Goal: Task Accomplishment & Management: Manage account settings

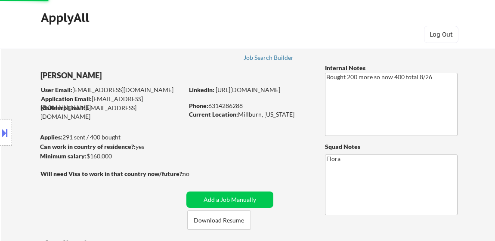
select select ""pending""
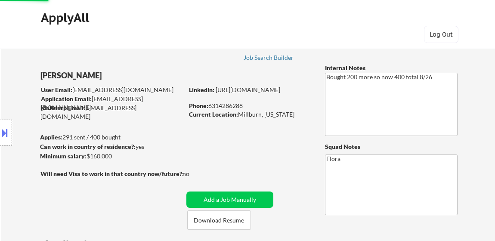
select select ""pending""
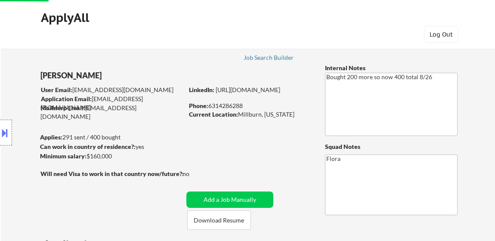
select select ""pending""
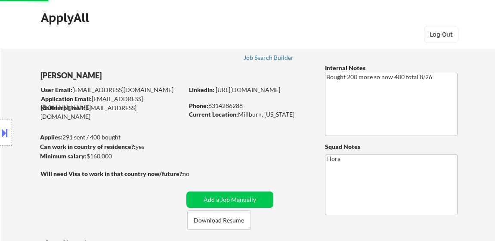
select select ""pending""
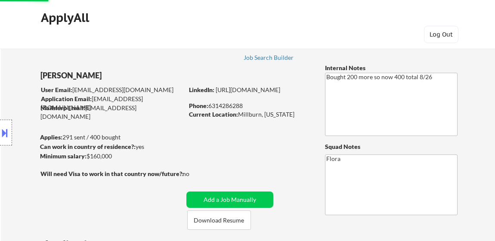
select select ""pending""
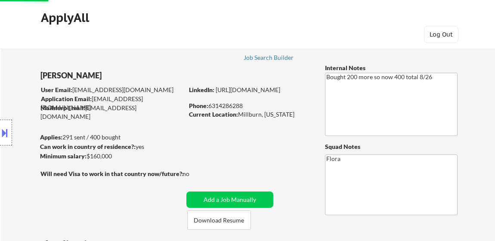
select select ""pending""
select select ""applied""
select select ""pending""
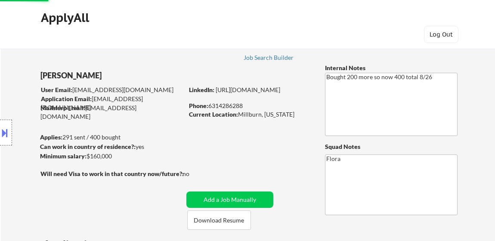
select select ""pending""
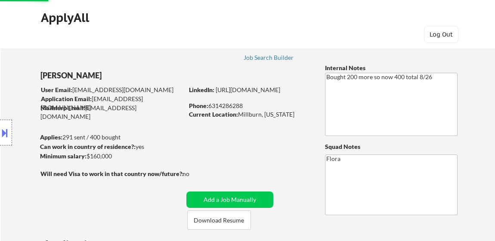
select select ""pending""
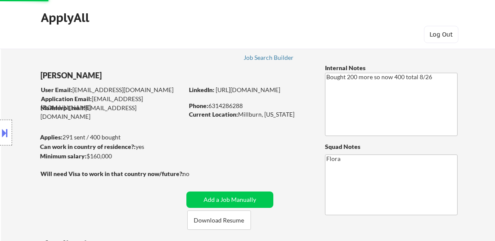
select select ""pending""
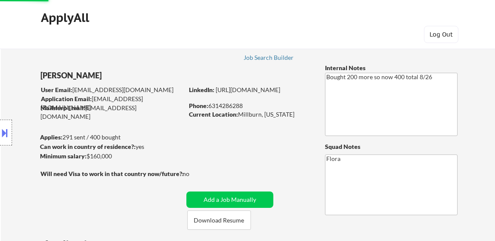
select select ""pending""
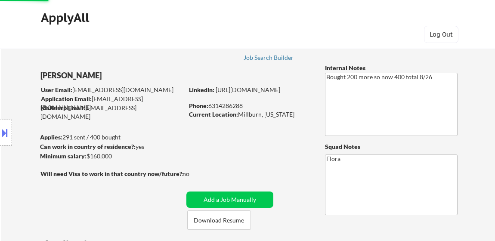
select select ""pending""
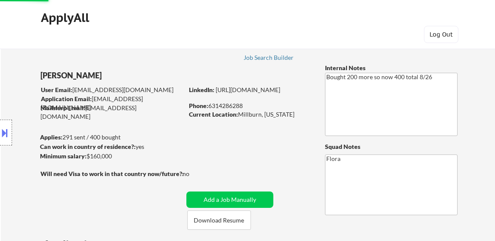
select select ""pending""
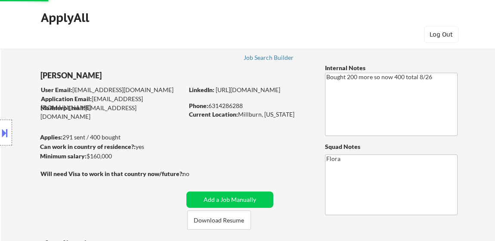
select select ""pending""
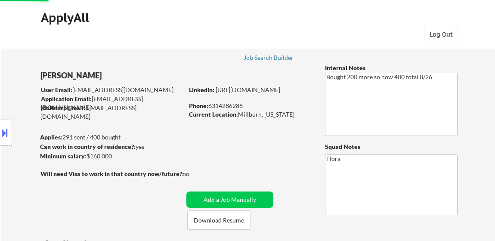
select select ""pending""
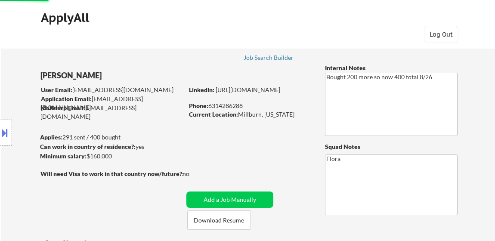
select select ""pending""
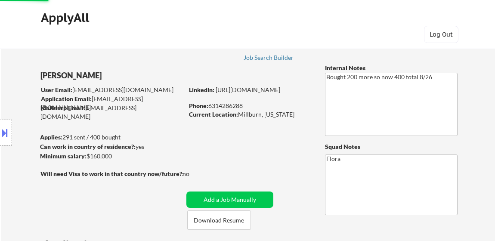
select select ""pending""
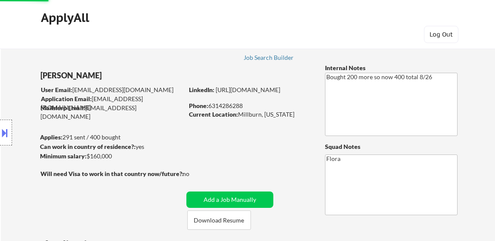
select select ""pending""
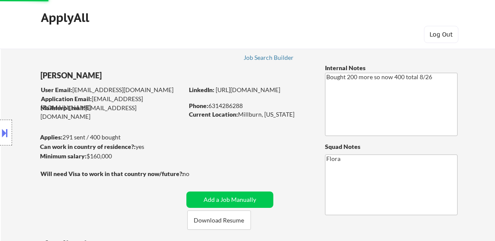
select select ""pending""
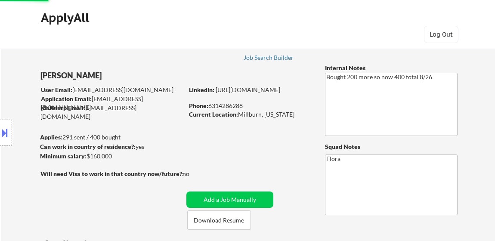
select select ""pending""
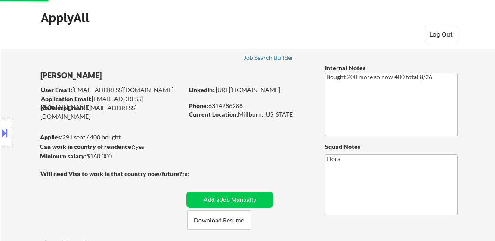
select select ""pending""
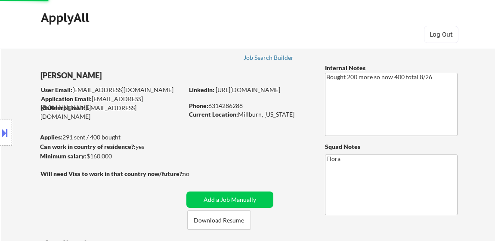
scroll to position [1252, 0]
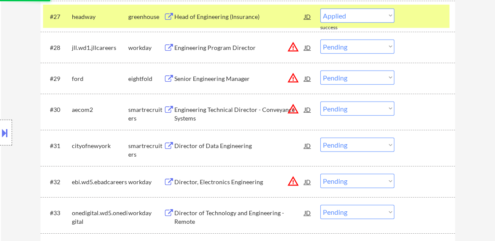
select select ""pending""
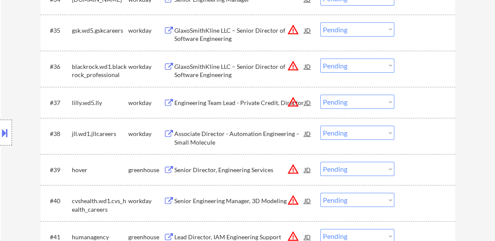
scroll to position [1604, 0]
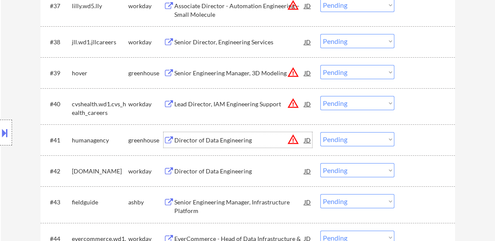
click at [222, 141] on div "Director of Data Engineering" at bounding box center [239, 140] width 130 height 9
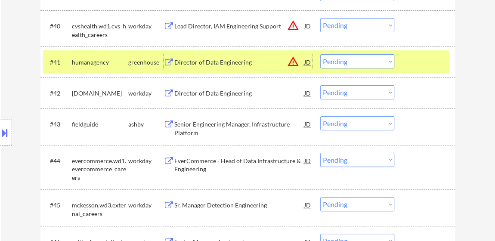
scroll to position [1682, 0]
click at [262, 127] on div "Senior Engineering Manager, Infrastructure Platform" at bounding box center [239, 128] width 130 height 17
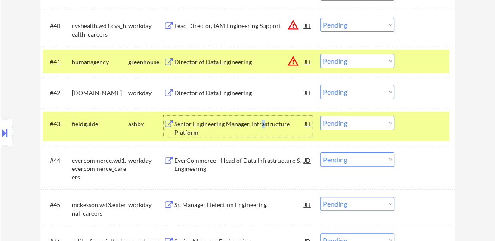
click at [351, 58] on select "Choose an option... Pending Applied Excluded (Questions) Excluded (Expired) Exc…" at bounding box center [357, 61] width 74 height 14
click at [320, 54] on select "Choose an option... Pending Applied Excluded (Questions) Excluded (Expired) Exc…" at bounding box center [357, 61] width 74 height 14
select select ""pending""
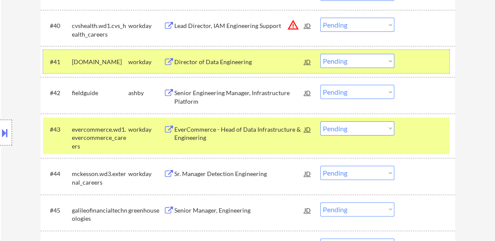
click at [426, 63] on div at bounding box center [426, 61] width 38 height 15
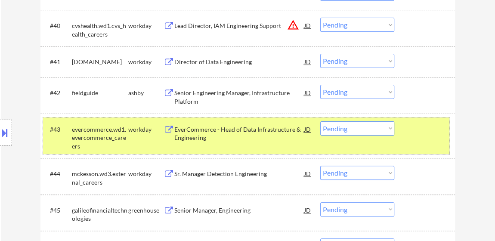
click at [412, 124] on div at bounding box center [426, 128] width 38 height 15
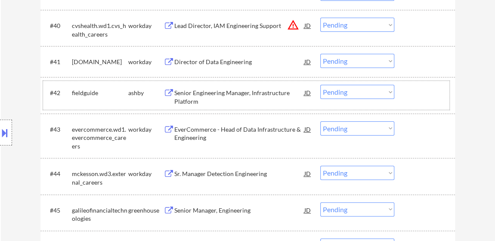
click at [412, 96] on div at bounding box center [426, 92] width 38 height 15
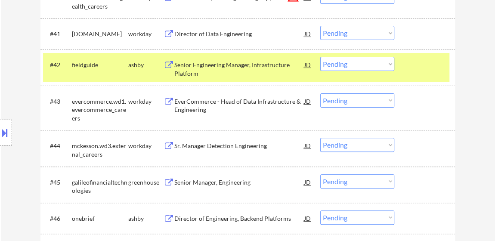
scroll to position [1721, 0]
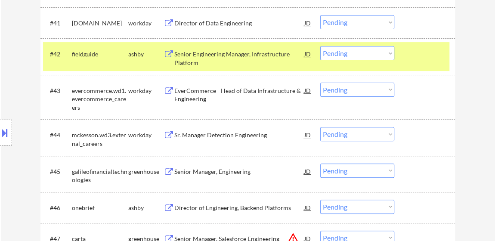
click at [242, 170] on div "Senior Manager, Engineering" at bounding box center [239, 171] width 130 height 9
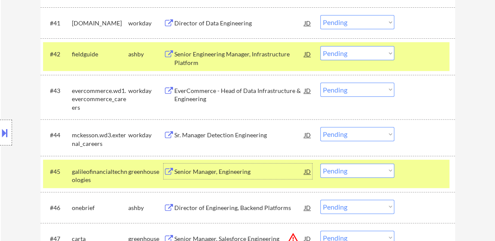
click at [352, 174] on select "Choose an option... Pending Applied Excluded (Questions) Excluded (Expired) Exc…" at bounding box center [357, 171] width 74 height 14
click at [320, 164] on select "Choose an option... Pending Applied Excluded (Questions) Excluded (Expired) Exc…" at bounding box center [357, 171] width 74 height 14
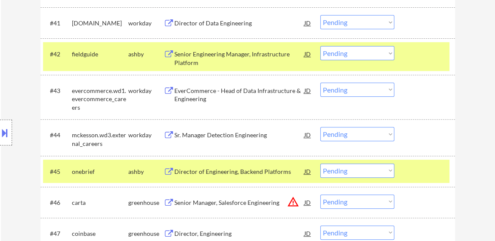
click at [219, 167] on div "Director of Engineering, Backend Platforms" at bounding box center [239, 171] width 130 height 9
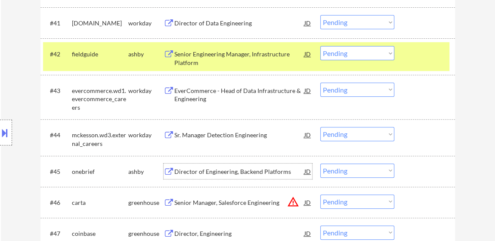
click at [340, 169] on select "Choose an option... Pending Applied Excluded (Questions) Excluded (Expired) Exc…" at bounding box center [357, 171] width 74 height 14
click at [320, 164] on select "Choose an option... Pending Applied Excluded (Questions) Excluded (Expired) Exc…" at bounding box center [357, 171] width 74 height 14
click at [244, 200] on div "Senior Manager, Salesforce Engineering" at bounding box center [239, 202] width 130 height 9
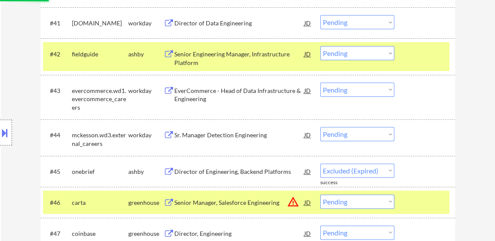
select select ""pending""
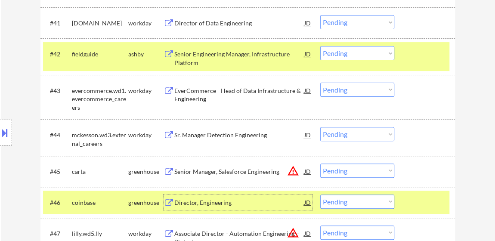
click at [360, 51] on select "Choose an option... Pending Applied Excluded (Questions) Excluded (Expired) Exc…" at bounding box center [357, 53] width 74 height 14
click at [320, 46] on select "Choose an option... Pending Applied Excluded (Questions) Excluded (Expired) Exc…" at bounding box center [357, 53] width 74 height 14
select select ""pending""
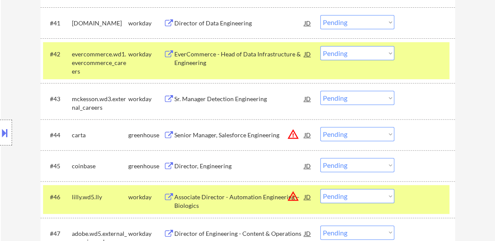
click at [432, 54] on div at bounding box center [426, 53] width 38 height 15
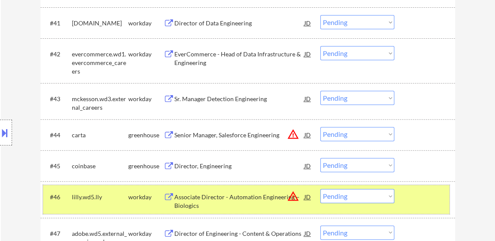
click at [410, 191] on div at bounding box center [426, 196] width 38 height 15
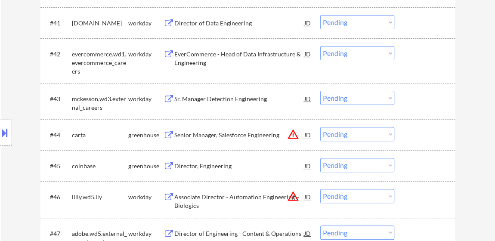
click at [362, 130] on select "Choose an option... Pending Applied Excluded (Questions) Excluded (Expired) Exc…" at bounding box center [357, 134] width 74 height 14
click at [320, 127] on select "Choose an option... Pending Applied Excluded (Questions) Excluded (Expired) Exc…" at bounding box center [357, 134] width 74 height 14
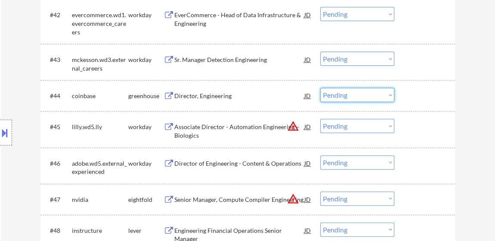
click at [342, 90] on select "Choose an option... Pending Applied Excluded (Questions) Excluded (Expired) Exc…" at bounding box center [357, 95] width 74 height 14
click at [364, 207] on div "#47 nvidia eightfold Senior Manager, Compute Compiler Engineering JD warning_am…" at bounding box center [246, 199] width 406 height 23
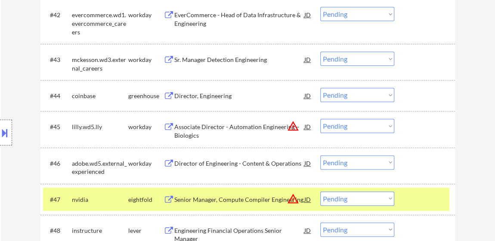
click at [380, 93] on select "Choose an option... Pending Applied Excluded (Questions) Excluded (Expired) Exc…" at bounding box center [357, 95] width 74 height 14
click at [320, 88] on select "Choose an option... Pending Applied Excluded (Questions) Excluded (Expired) Exc…" at bounding box center [357, 95] width 74 height 14
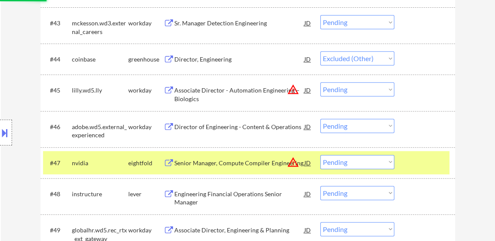
scroll to position [1838, 0]
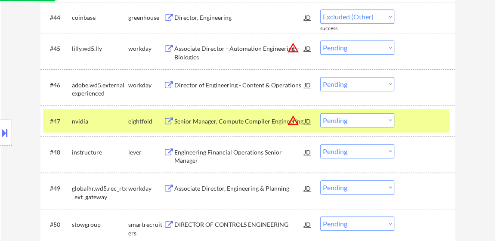
click at [336, 119] on select "Choose an option... Pending Applied Excluded (Questions) Excluded (Expired) Exc…" at bounding box center [357, 120] width 74 height 14
select select ""pending""
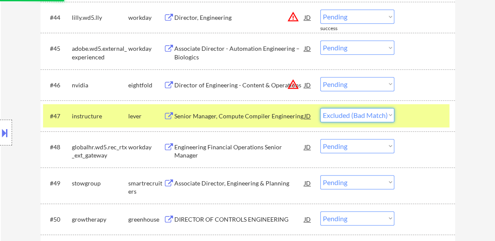
click at [320, 108] on select "Choose an option... Pending Applied Excluded (Questions) Excluded (Expired) Exc…" at bounding box center [357, 115] width 74 height 14
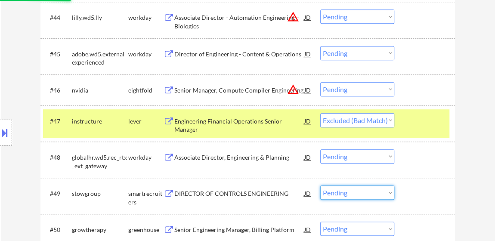
drag, startPoint x: 358, startPoint y: 183, endPoint x: 426, endPoint y: 189, distance: 68.7
click at [426, 189] on div "#49 stowgroup smartrecruiters DIRECTOR OF CONTROLS ENGINEERING JD warning_amber…" at bounding box center [246, 195] width 406 height 21
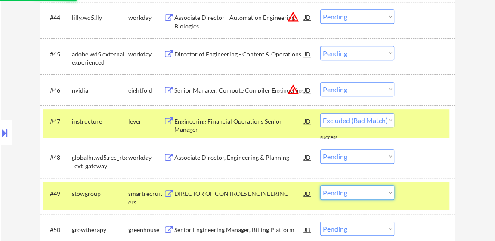
click at [492, 140] on div "← Return to /applysquad Mailslurp Inbox Job Search Builder Sachin Fatnaney User…" at bounding box center [248, 99] width 494 height 3806
select select ""pending""
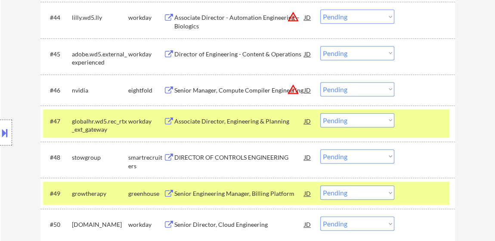
click at [364, 87] on select "Choose an option... Pending Applied Excluded (Questions) Excluded (Expired) Exc…" at bounding box center [357, 89] width 74 height 14
click at [320, 82] on select "Choose an option... Pending Applied Excluded (Questions) Excluded (Expired) Exc…" at bounding box center [357, 89] width 74 height 14
select select ""pending""
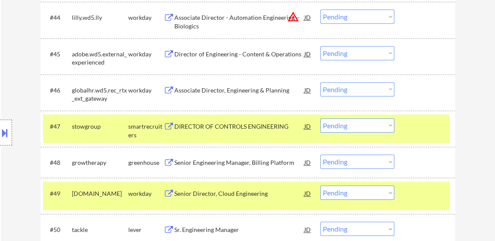
click at [253, 125] on div "DIRECTOR OF CONTROLS ENGINEERING" at bounding box center [239, 126] width 130 height 9
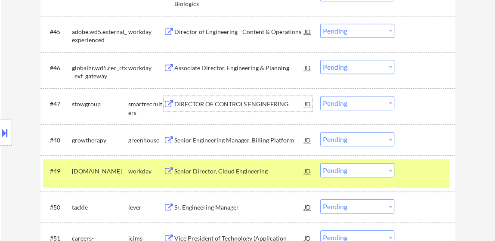
scroll to position [1878, 0]
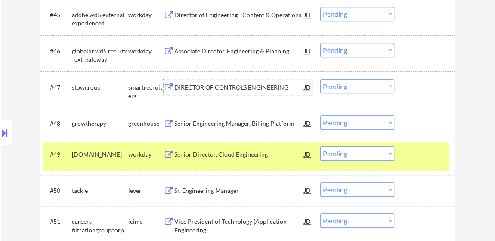
click at [433, 156] on div at bounding box center [426, 153] width 38 height 15
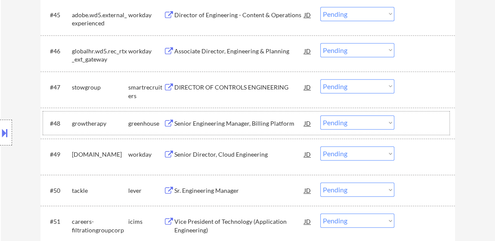
click at [420, 118] on div at bounding box center [426, 122] width 38 height 15
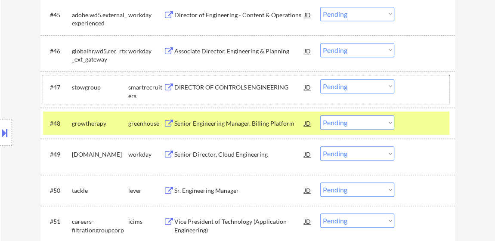
click at [411, 79] on div at bounding box center [426, 86] width 38 height 15
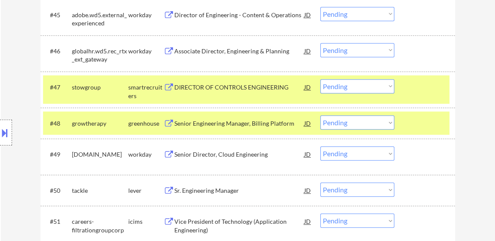
click at [407, 115] on div at bounding box center [426, 122] width 38 height 15
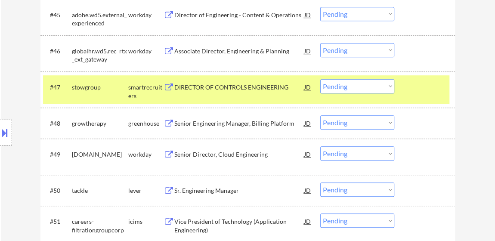
click at [208, 123] on div "Senior Engineering Manager, Billing Platform" at bounding box center [239, 123] width 130 height 9
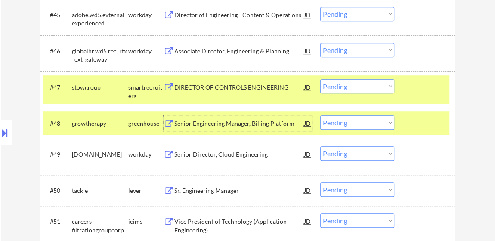
drag, startPoint x: 383, startPoint y: 83, endPoint x: 381, endPoint y: 91, distance: 7.9
click at [383, 83] on select "Choose an option... Pending Applied Excluded (Questions) Excluded (Expired) Exc…" at bounding box center [357, 86] width 74 height 14
click at [320, 79] on select "Choose an option... Pending Applied Excluded (Questions) Excluded (Expired) Exc…" at bounding box center [357, 86] width 74 height 14
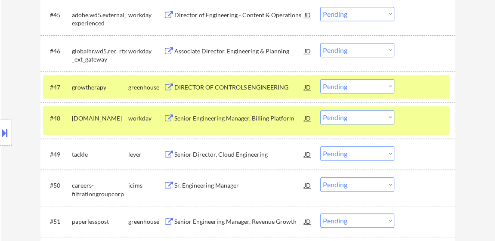
click at [375, 83] on select "Choose an option... Pending Applied Excluded (Questions) Excluded (Expired) Exc…" at bounding box center [357, 86] width 74 height 14
click at [320, 79] on select "Choose an option... Pending Applied Excluded (Questions) Excluded (Expired) Exc…" at bounding box center [357, 86] width 74 height 14
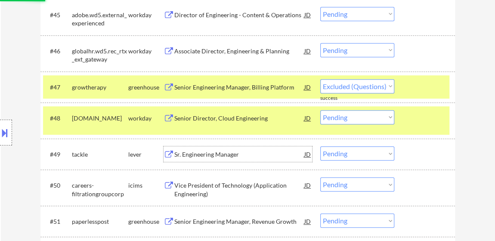
click at [241, 152] on div "Sr. Engineering Manager" at bounding box center [239, 154] width 130 height 9
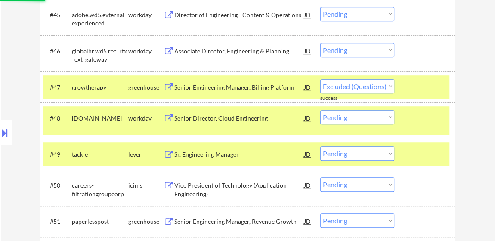
select select ""pending""
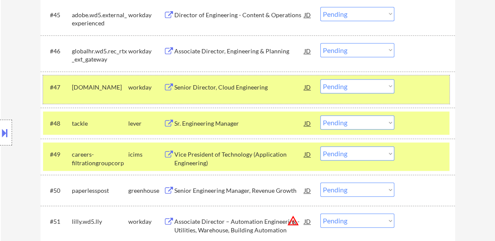
click at [404, 87] on div "#47 healthcare.wd1.search workday Senior Director, Cloud Engineering JD warning…" at bounding box center [246, 89] width 406 height 28
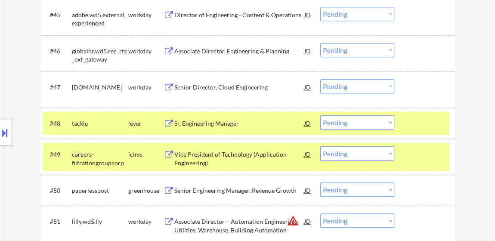
click at [406, 119] on div "#48 tackle lever Sr. Engineering Manager JD warning_amber Choose an option... P…" at bounding box center [246, 122] width 406 height 23
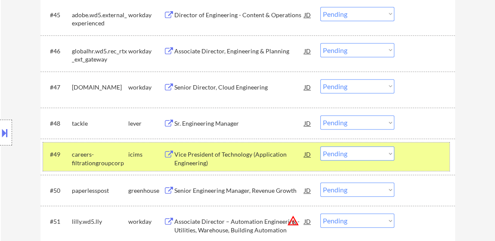
click at [411, 166] on div "#49 careers-filtrationgroupcorp icims Vice President of Technology (Application…" at bounding box center [246, 156] width 406 height 28
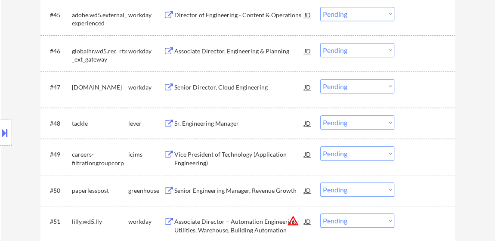
click at [415, 126] on div at bounding box center [426, 122] width 38 height 15
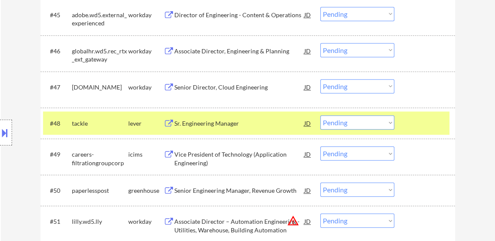
click at [374, 156] on select "Choose an option... Pending Applied Excluded (Questions) Excluded (Expired) Exc…" at bounding box center [357, 153] width 74 height 14
click at [320, 146] on select "Choose an option... Pending Applied Excluded (Questions) Excluded (Expired) Exc…" at bounding box center [357, 153] width 74 height 14
select select ""pending""
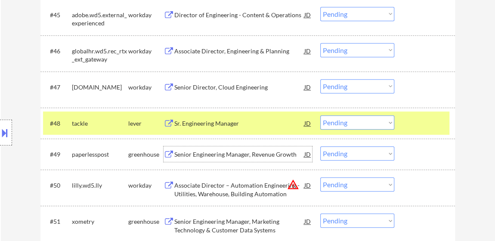
click at [262, 154] on div "Senior Engineering Manager, Revenue Growth" at bounding box center [239, 154] width 130 height 9
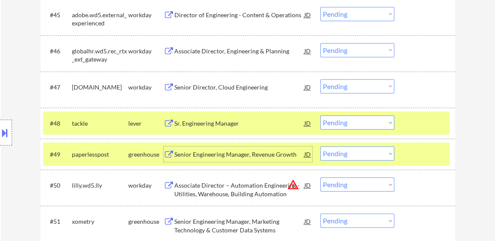
click at [357, 121] on select "Choose an option... Pending Applied Excluded (Questions) Excluded (Expired) Exc…" at bounding box center [357, 122] width 74 height 14
click at [320, 115] on select "Choose an option... Pending Applied Excluded (Questions) Excluded (Expired) Exc…" at bounding box center [357, 122] width 74 height 14
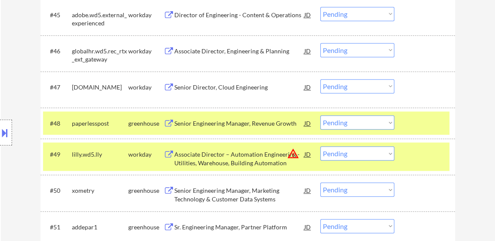
click at [356, 124] on select "Choose an option... Pending Applied Excluded (Questions) Excluded (Expired) Exc…" at bounding box center [357, 122] width 74 height 14
click at [320, 115] on select "Choose an option... Pending Applied Excluded (Questions) Excluded (Expired) Exc…" at bounding box center [357, 122] width 74 height 14
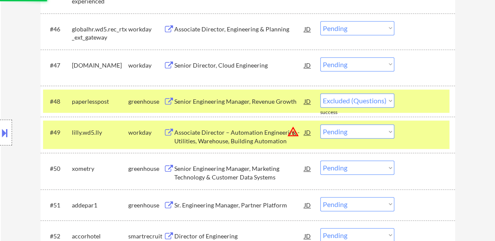
scroll to position [1917, 0]
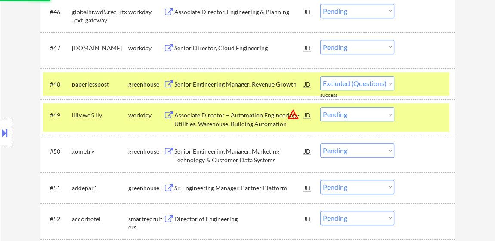
select select ""pending""
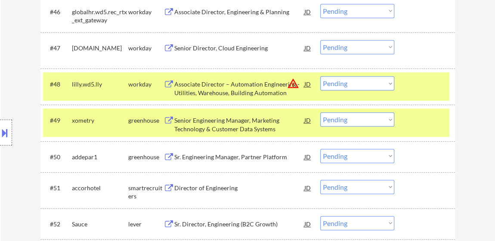
click at [437, 97] on div "#48 lilly.wd5.lly workday Associate Director – Automation Engineering - Utiliti…" at bounding box center [246, 86] width 406 height 28
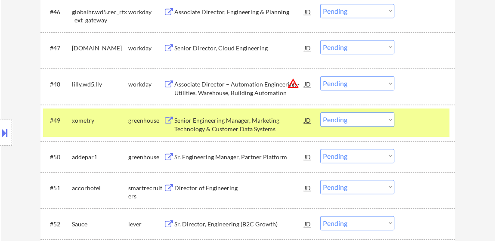
click at [417, 124] on div at bounding box center [426, 119] width 38 height 15
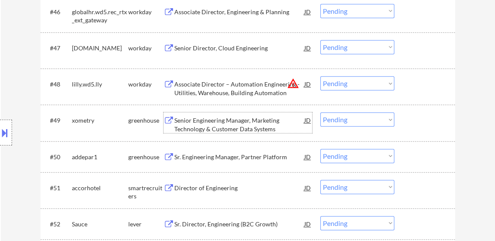
click at [230, 126] on div "Senior Engineering Manager, Marketing Technology & Customer Data Systems" at bounding box center [239, 124] width 130 height 17
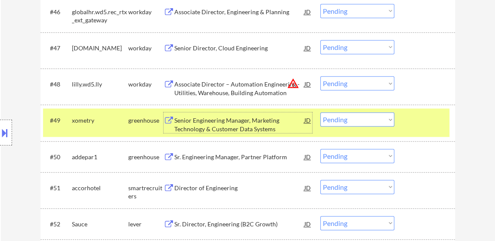
click at [367, 114] on select "Choose an option... Pending Applied Excluded (Questions) Excluded (Expired) Exc…" at bounding box center [357, 119] width 74 height 14
click at [320, 112] on select "Choose an option... Pending Applied Excluded (Questions) Excluded (Expired) Exc…" at bounding box center [357, 119] width 74 height 14
select select ""pending""
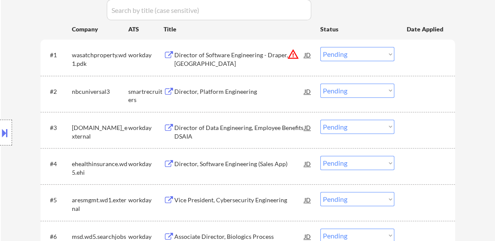
scroll to position [201, 0]
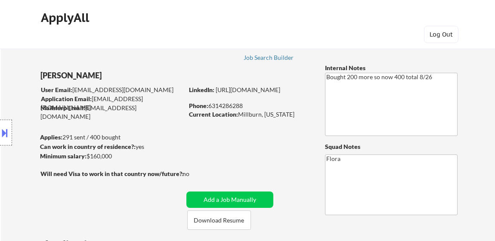
select select ""applied""
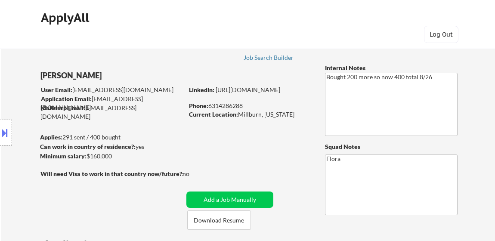
select select ""applied""
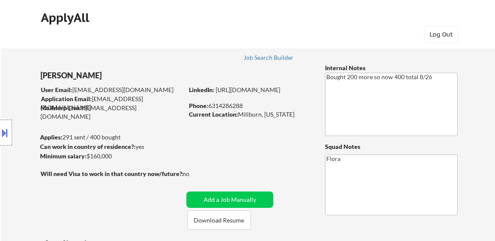
select select ""applied""
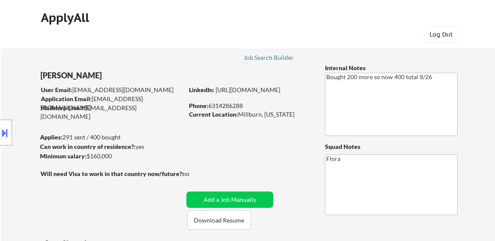
select select ""applied""
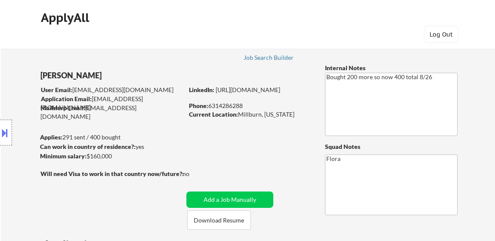
select select ""applied""
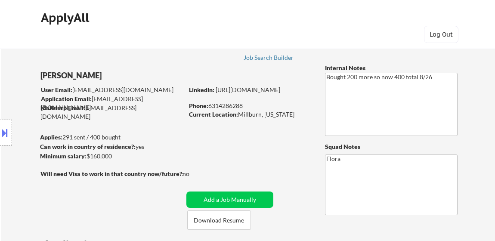
select select ""applied""
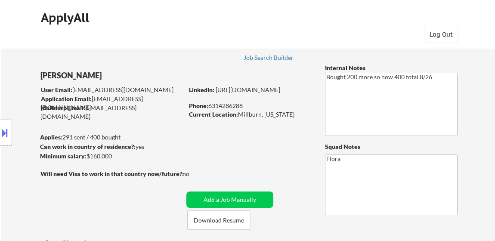
select select ""applied""
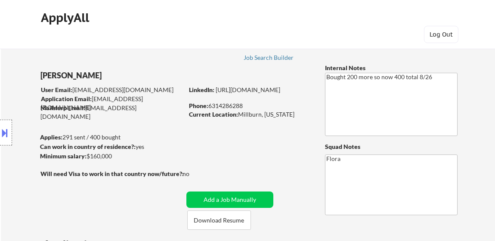
select select ""applied""
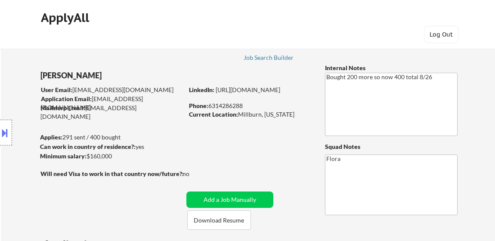
select select ""applied""
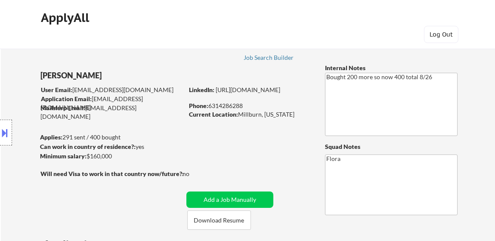
select select ""applied""
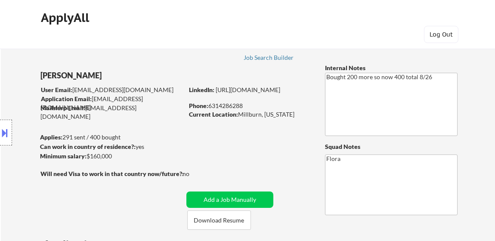
select select ""applied""
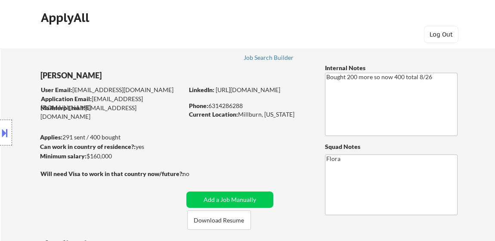
select select ""applied""
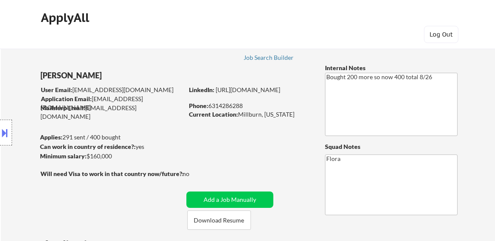
select select ""applied""
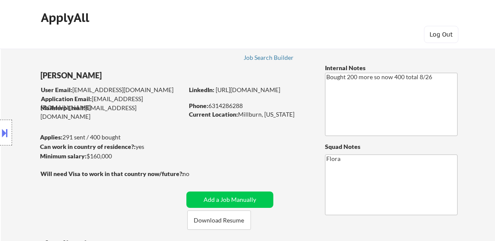
select select ""applied""
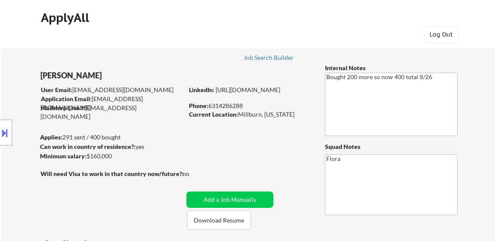
select select ""applied""
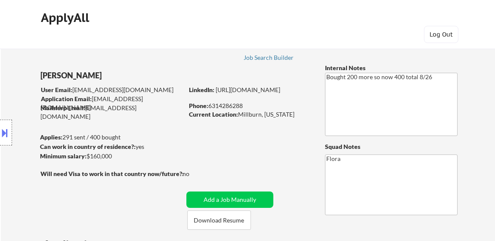
select select ""applied""
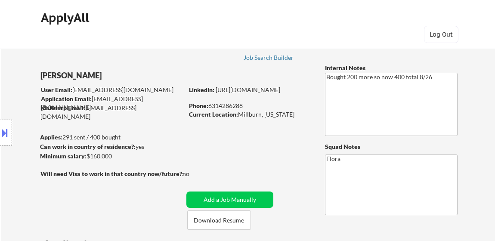
select select ""applied""
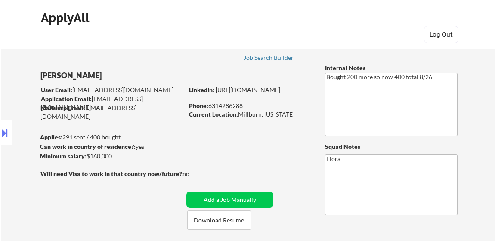
select select ""applied""
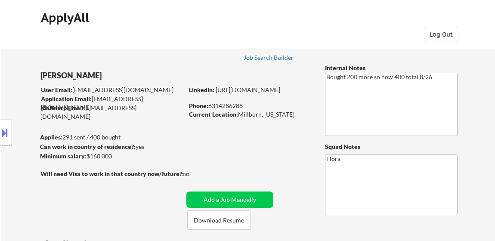
select select ""applied""
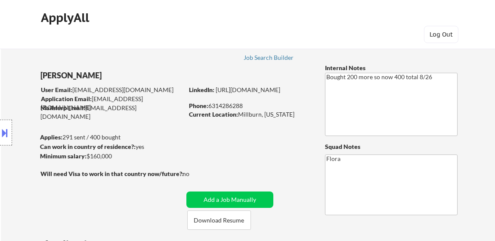
select select ""applied""
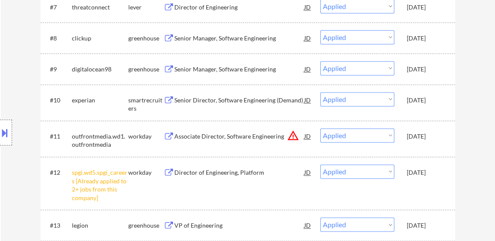
scroll to position [430, 0]
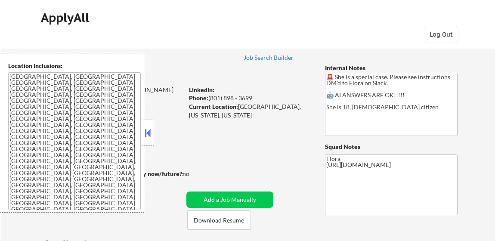
select select ""pending""
click at [146, 128] on button at bounding box center [147, 133] width 9 height 13
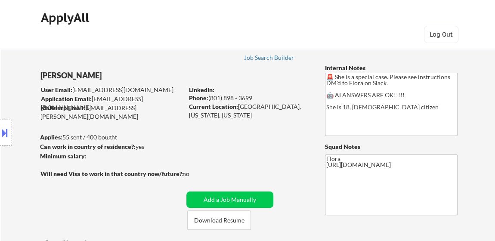
scroll to position [117, 0]
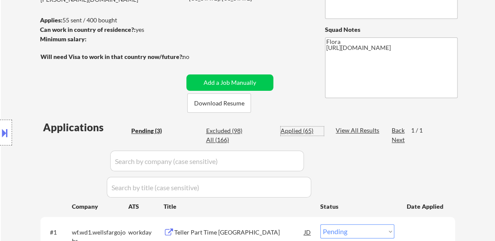
click at [302, 131] on div "Applied (65)" at bounding box center [302, 131] width 43 height 9
select select ""applied""
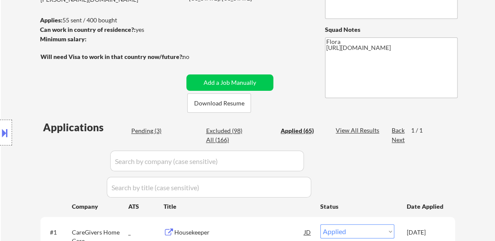
select select ""applied""
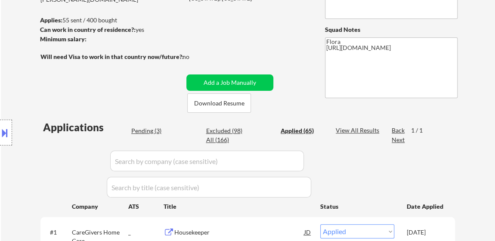
select select ""applied""
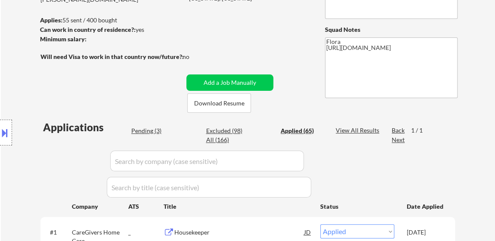
select select ""applied""
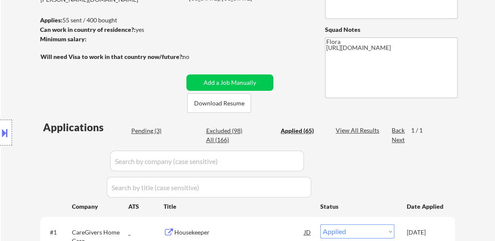
select select ""applied""
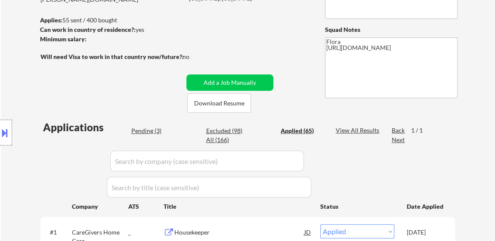
select select ""applied""
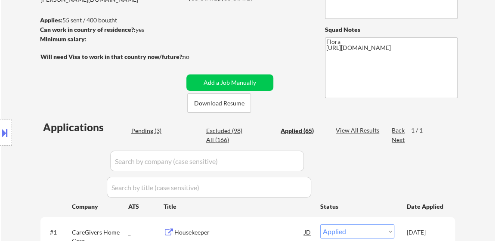
select select ""applied""
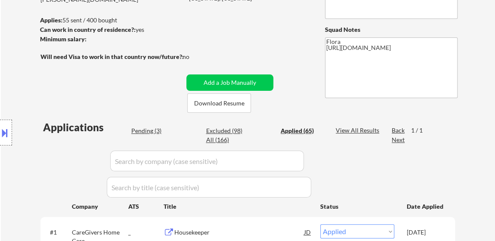
select select ""applied""
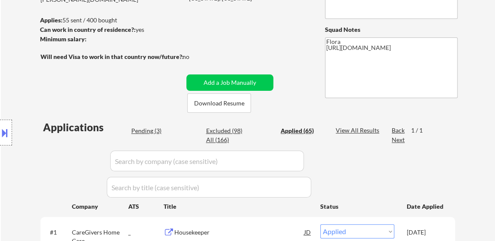
select select ""applied""
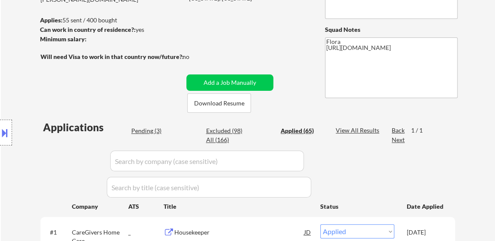
select select ""applied""
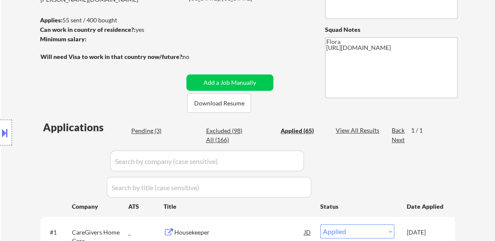
select select ""applied""
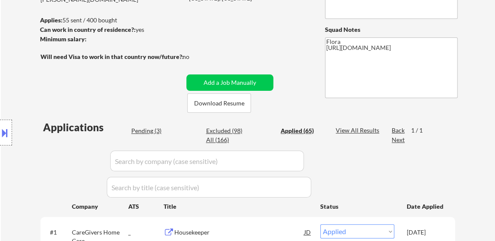
select select ""applied""
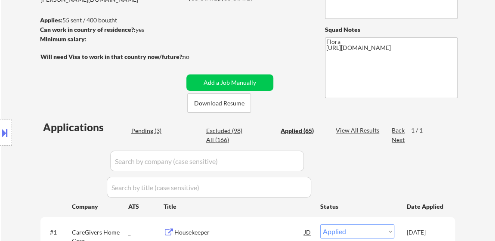
select select ""applied""
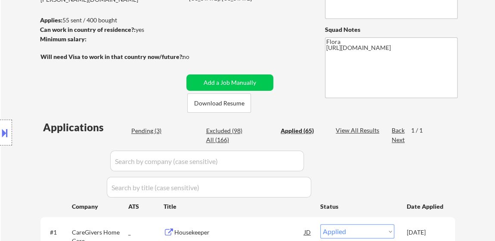
select select ""applied""
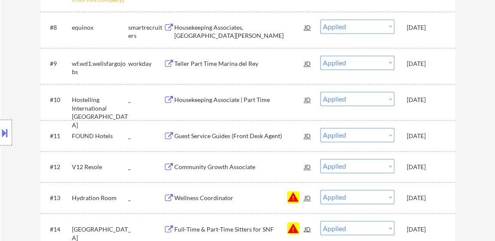
scroll to position [626, 0]
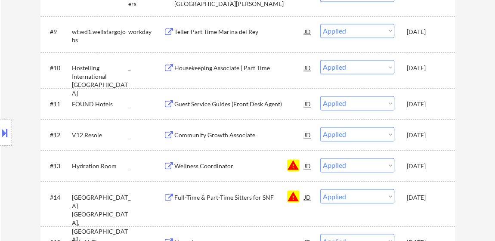
drag, startPoint x: 446, startPoint y: 48, endPoint x: 442, endPoint y: 65, distance: 17.3
copy div "Company ATS Title Status Date Applied #1 CareGivers Home Care _ Housekeeper JD …"
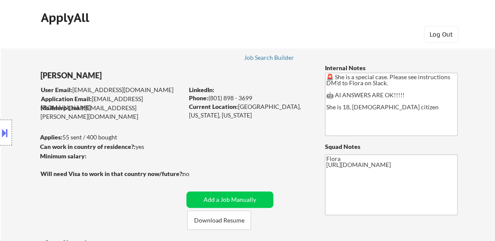
click at [356, 28] on div "ApplyAll Log Out" at bounding box center [247, 27] width 430 height 36
click at [210, 218] on button "Download Resume" at bounding box center [219, 219] width 64 height 19
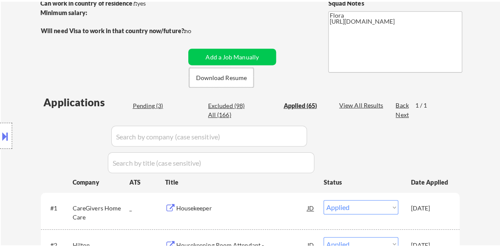
scroll to position [78, 0]
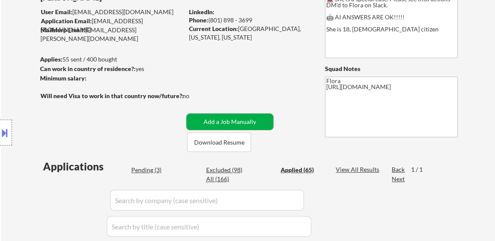
click at [227, 115] on button "Add a Job Manually" at bounding box center [229, 122] width 87 height 16
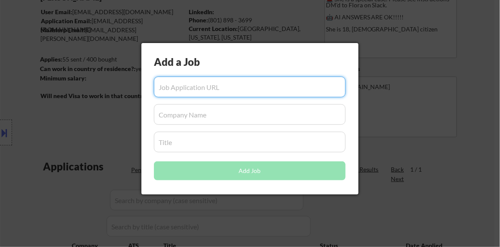
paste input "https://www.simplyhired.com/job/ICkGOjkSbBLXvkxbs5zX0Ab2330PQw5D8g5-O6qjxYAHYiE…"
type input "https://www.simplyhired.com/job/ICkGOjkSbBLXvkxbs5zX0Ab2330PQw5D8g5-O6qjxYAHYiE…"
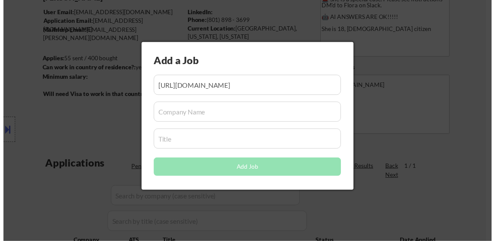
scroll to position [0, 0]
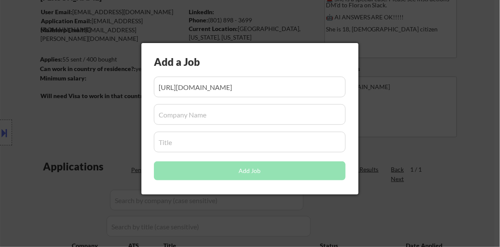
click at [204, 124] on div "Add a Job Add Job" at bounding box center [250, 118] width 217 height 151
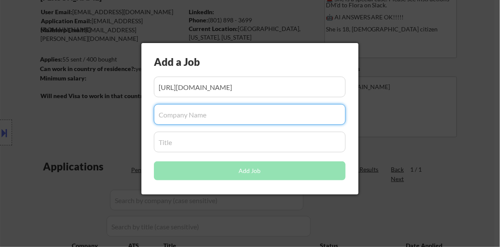
click at [203, 117] on input "input" at bounding box center [250, 114] width 192 height 21
paste input "Step Up on second, INC"
type input "Step Up on second, INC"
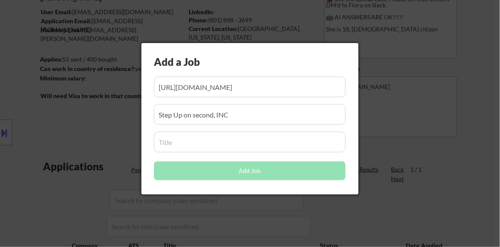
click at [196, 147] on input "input" at bounding box center [250, 142] width 192 height 21
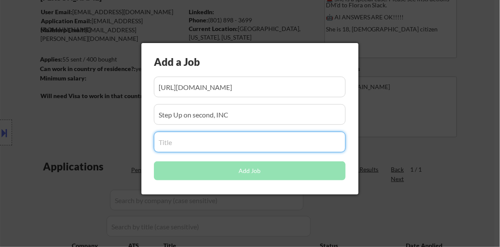
paste input "Administrative Clerk"
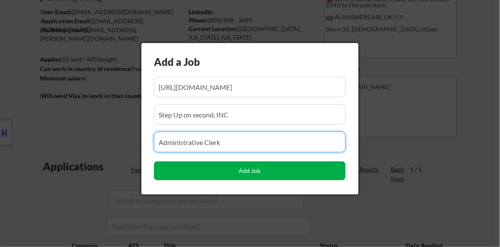
type input "Administrative Clerk"
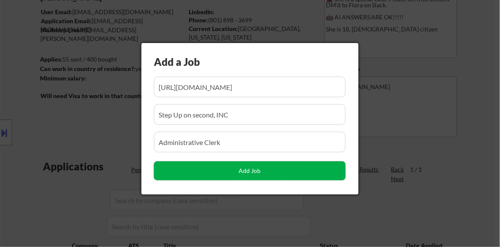
click at [277, 167] on button "Add Job" at bounding box center [250, 170] width 192 height 19
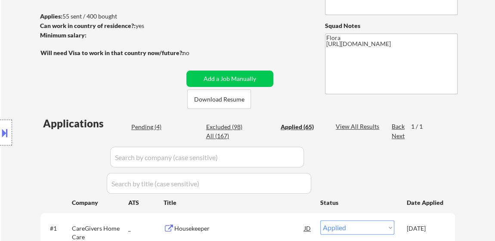
scroll to position [156, 0]
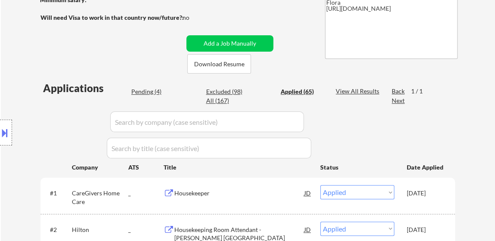
click at [148, 91] on div "Location Inclusions: Santa Monica, CA Venice, CA Marina del Rey, CA Pacific Pal…" at bounding box center [77, 133] width 154 height 160
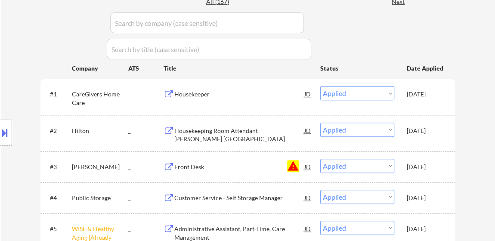
scroll to position [313, 0]
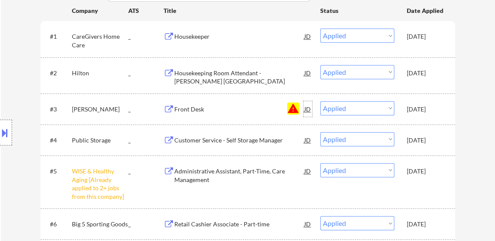
click at [309, 111] on div "JD" at bounding box center [307, 108] width 9 height 15
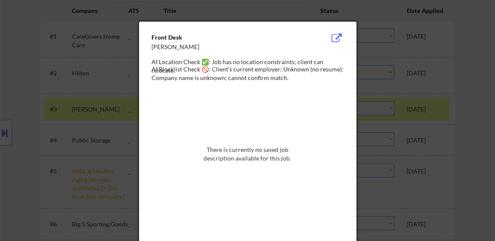
click at [486, 79] on div at bounding box center [247, 120] width 495 height 241
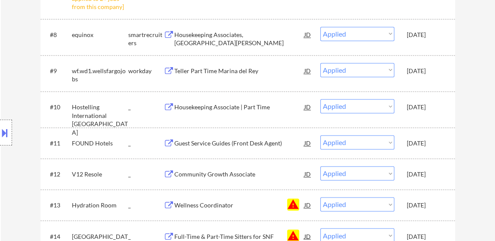
scroll to position [665, 0]
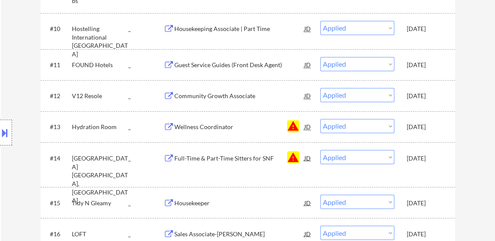
click at [292, 126] on button "warning" at bounding box center [293, 126] width 12 height 12
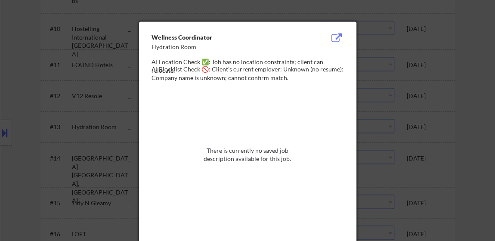
click at [482, 110] on div at bounding box center [247, 120] width 495 height 241
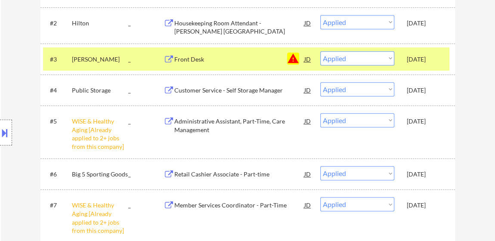
scroll to position [352, 0]
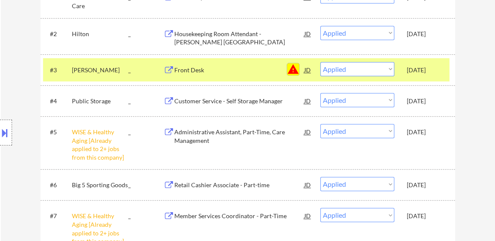
click at [292, 68] on button "warning" at bounding box center [293, 69] width 12 height 12
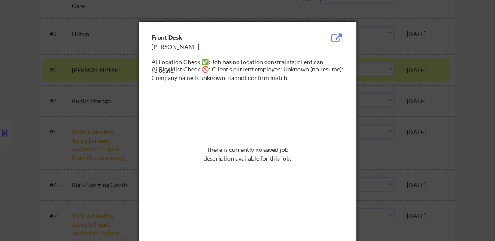
click at [474, 46] on div at bounding box center [247, 120] width 495 height 241
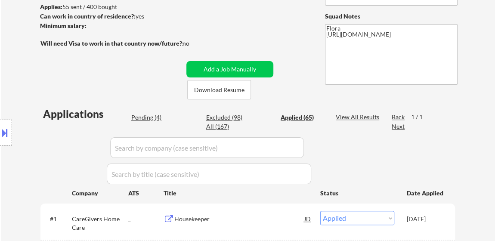
scroll to position [78, 0]
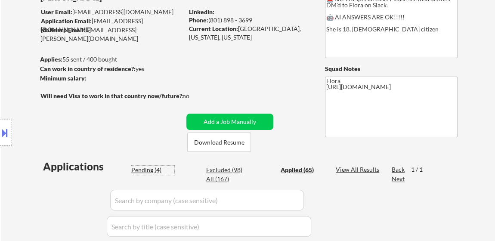
click at [155, 171] on div "Pending (4)" at bounding box center [152, 170] width 43 height 9
select select ""pending""
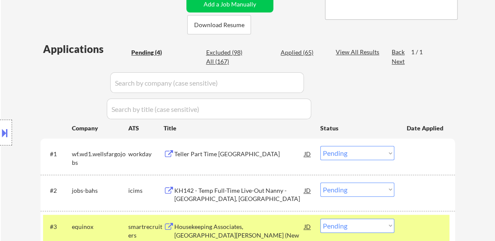
scroll to position [352, 0]
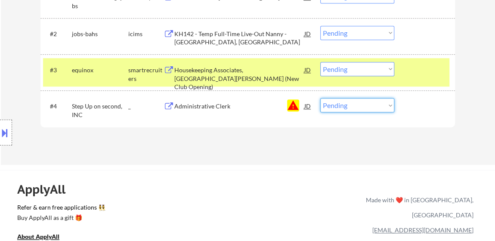
click at [370, 106] on select "Choose an option... Pending Applied Excluded (Questions) Excluded (Expired) Exc…" at bounding box center [357, 105] width 74 height 14
select select ""applied""
click at [320, 98] on select "Choose an option... Pending Applied Excluded (Questions) Excluded (Expired) Exc…" at bounding box center [357, 105] width 74 height 14
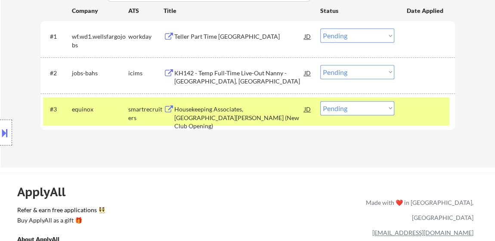
scroll to position [274, 0]
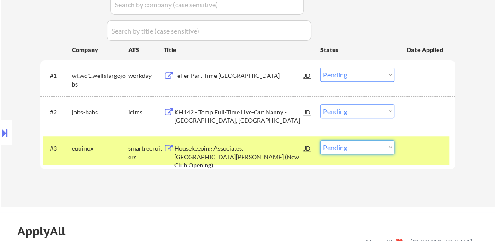
click at [368, 143] on select "Choose an option... Pending Applied Excluded (Questions) Excluded (Expired) Exc…" at bounding box center [357, 147] width 74 height 14
select select ""excluded__other_""
click at [320, 140] on select "Choose an option... Pending Applied Excluded (Questions) Excluded (Expired) Exc…" at bounding box center [357, 147] width 74 height 14
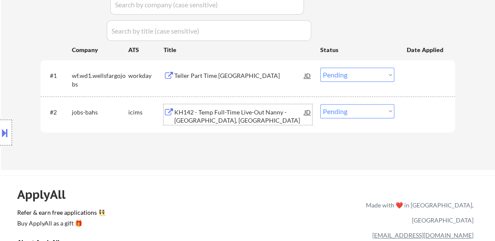
click at [261, 110] on div "KH142 - Temp Full-Time Live-Out Nanny - Los Angeles, CA" at bounding box center [239, 116] width 130 height 17
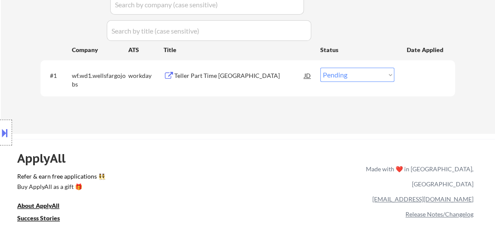
select select ""pending""
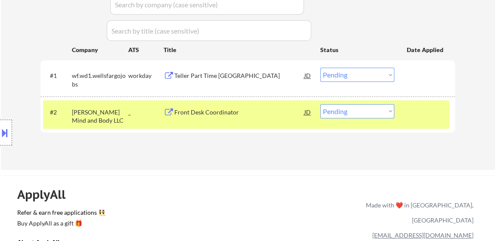
scroll to position [195, 0]
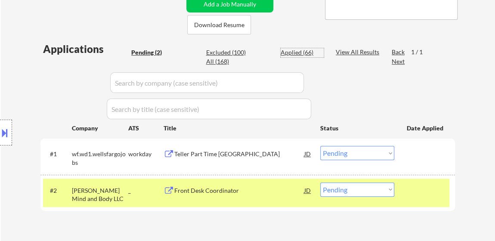
click at [299, 51] on div "Applied (66)" at bounding box center [302, 52] width 43 height 9
select select ""applied""
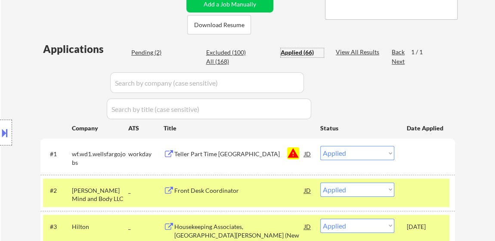
select select ""applied""
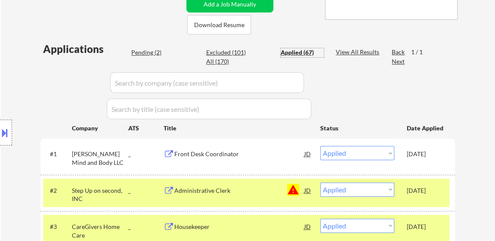
select select ""applied""
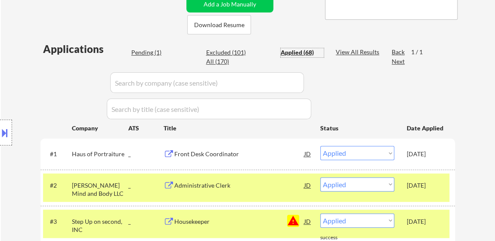
scroll to position [235, 0]
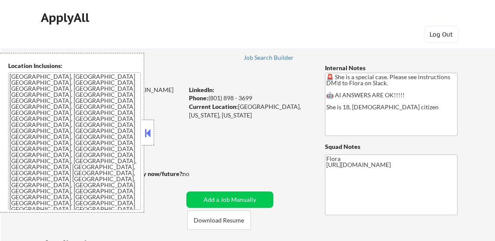
select select ""pending""
click at [148, 130] on button at bounding box center [147, 133] width 9 height 13
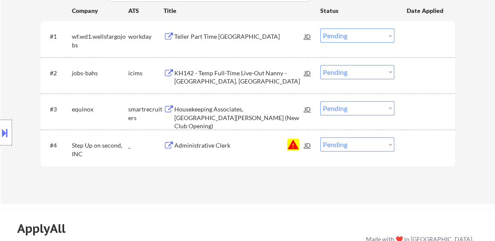
scroll to position [274, 0]
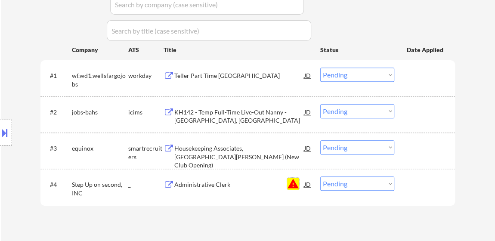
click at [292, 185] on button "warning" at bounding box center [293, 184] width 12 height 12
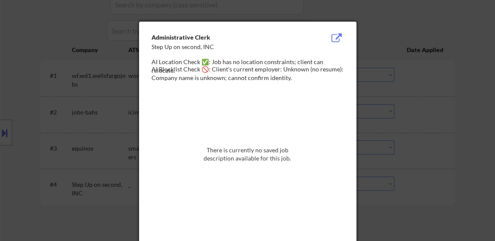
click at [473, 84] on div at bounding box center [247, 120] width 495 height 241
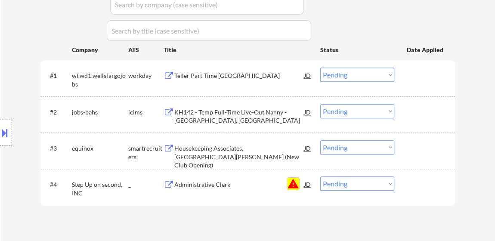
click at [292, 185] on button "warning" at bounding box center [293, 184] width 12 height 12
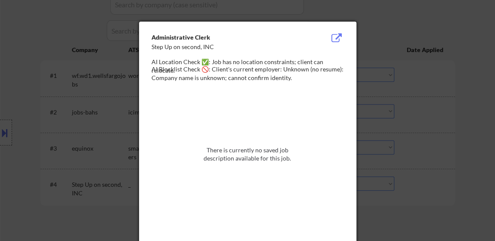
click at [470, 56] on div at bounding box center [247, 120] width 495 height 241
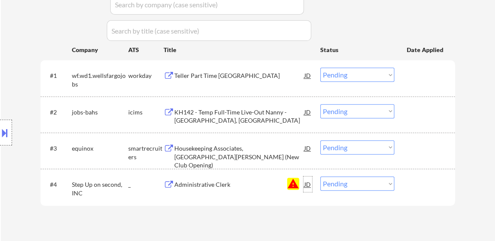
click at [306, 181] on div "JD" at bounding box center [307, 183] width 9 height 15
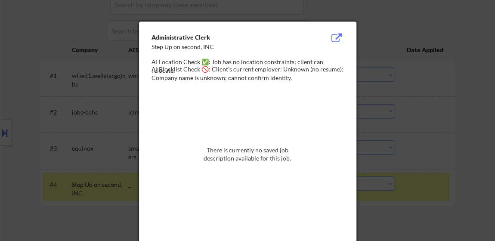
click at [471, 112] on div at bounding box center [247, 120] width 495 height 241
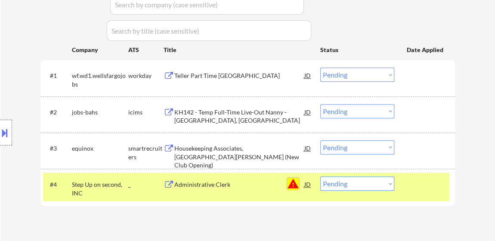
click at [290, 183] on button "warning" at bounding box center [293, 184] width 12 height 12
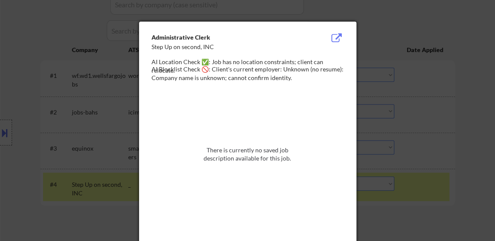
click at [491, 55] on div at bounding box center [247, 120] width 495 height 241
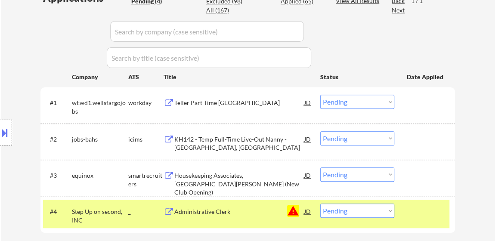
scroll to position [235, 0]
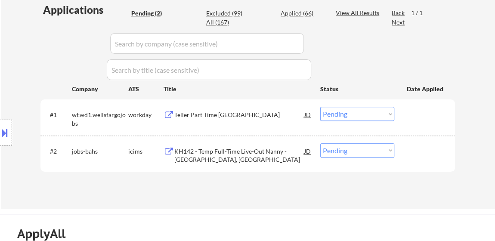
click at [351, 149] on select "Choose an option... Pending Applied Excluded (Questions) Excluded (Expired) Exc…" at bounding box center [357, 150] width 74 height 14
select select ""excluded__bad_match_""
click at [320, 143] on select "Choose an option... Pending Applied Excluded (Questions) Excluded (Expired) Exc…" at bounding box center [357, 150] width 74 height 14
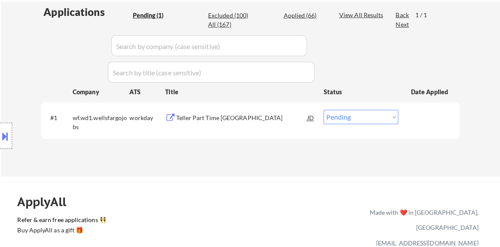
scroll to position [117, 0]
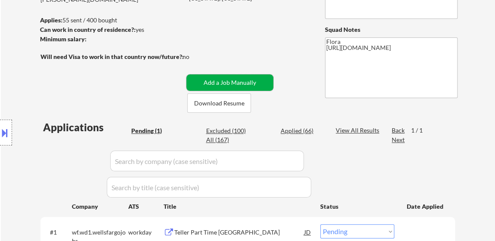
click at [226, 76] on button "Add a Job Manually" at bounding box center [229, 82] width 87 height 16
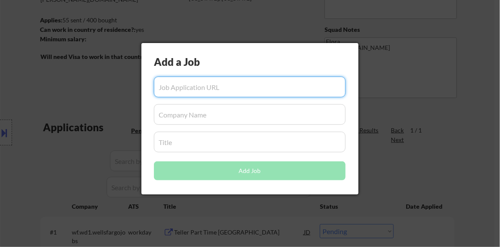
click at [228, 86] on input "input" at bounding box center [250, 87] width 192 height 21
paste input "https://www.simplyhired.com/job/SpwmOIPRsD9JYeAOHS3OMslG_uZb2eyCPZg9_LtOUqA-CnK…"
type input "https://www.simplyhired.com/job/SpwmOIPRsD9JYeAOHS3OMslG_uZb2eyCPZg9_LtOUqA-CnK…"
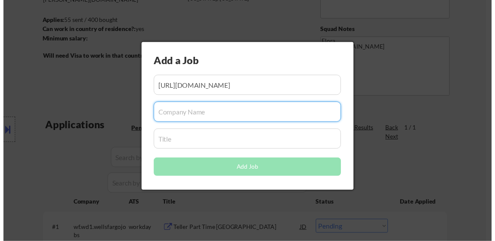
scroll to position [0, 0]
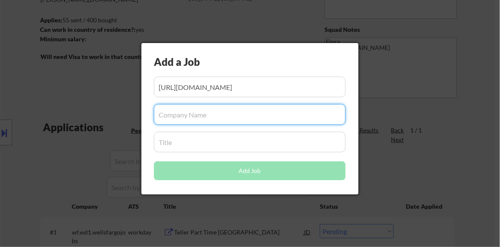
click at [219, 113] on input "input" at bounding box center [250, 114] width 192 height 21
click at [229, 118] on input "input" at bounding box center [250, 114] width 192 height 21
paste input "Tracy Anderson Mind and Body LLC"
type input "Tracy Anderson Mind and Body LLC"
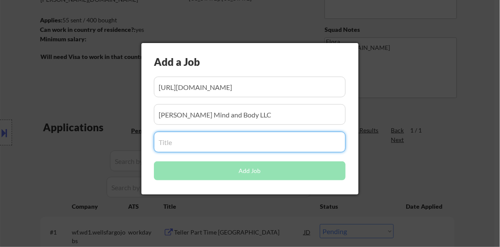
click at [211, 148] on input "input" at bounding box center [250, 142] width 192 height 21
paste input "Front Desk Coordinator"
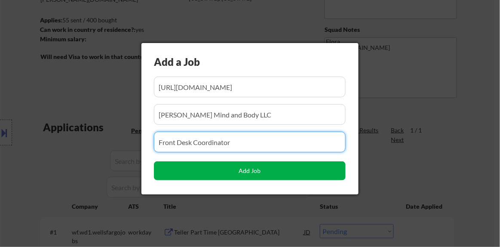
type input "Front Desk Coordinator"
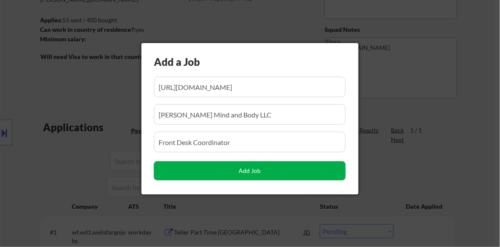
click at [246, 170] on button "Add Job" at bounding box center [250, 170] width 192 height 19
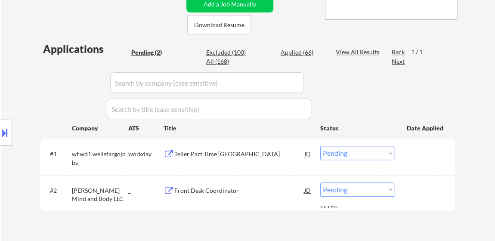
scroll to position [274, 0]
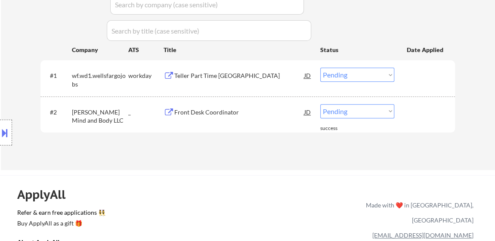
click at [330, 108] on select "Choose an option... Pending Applied Excluded (Questions) Excluded (Expired) Exc…" at bounding box center [357, 111] width 74 height 14
select select ""applied""
click at [320, 104] on select "Choose an option... Pending Applied Excluded (Questions) Excluded (Expired) Exc…" at bounding box center [357, 111] width 74 height 14
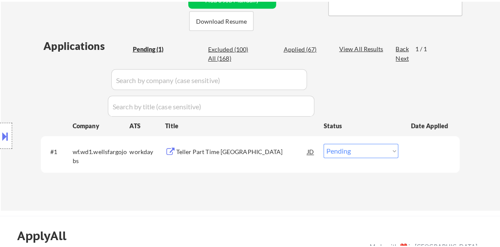
scroll to position [156, 0]
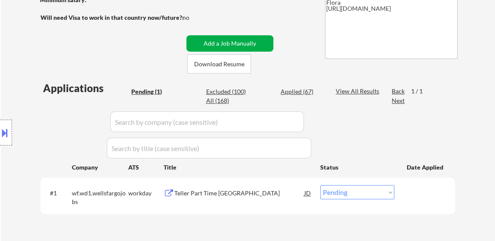
click at [227, 42] on button "Add a Job Manually" at bounding box center [229, 43] width 87 height 16
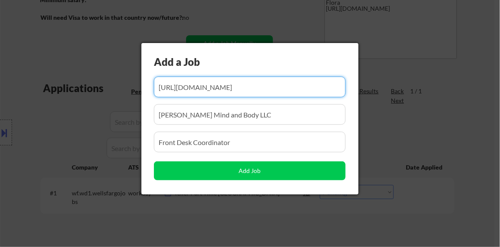
scroll to position [0, 141]
click at [276, 85] on input "input" at bounding box center [250, 87] width 192 height 21
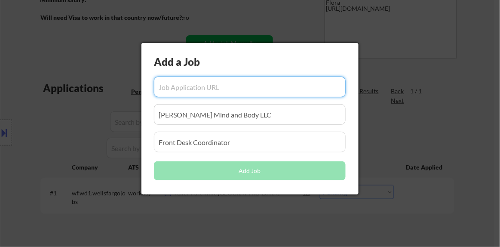
scroll to position [0, 0]
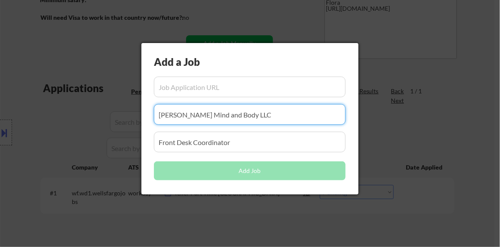
click at [281, 123] on input "input" at bounding box center [250, 114] width 192 height 21
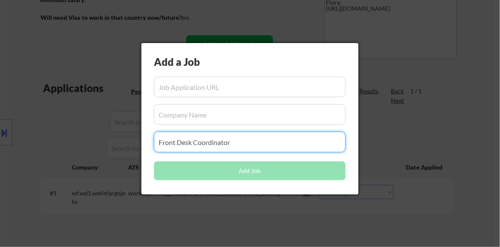
click at [296, 147] on input "input" at bounding box center [250, 142] width 192 height 21
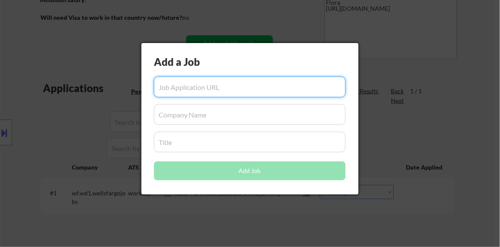
click at [254, 90] on input "input" at bounding box center [250, 87] width 192 height 21
paste input "https://www.simplyhired.com/job/YFlhpojk_Xh_LoZkPWsr664EF0Y5hPxjQjgFyMuD3gIiklt…"
type input "https://www.simplyhired.com/job/YFlhpojk_Xh_LoZkPWsr664EF0Y5hPxjQjgFyMuD3gIiklt…"
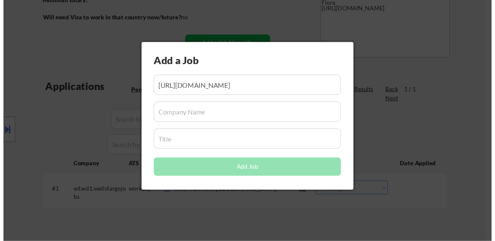
scroll to position [0, 0]
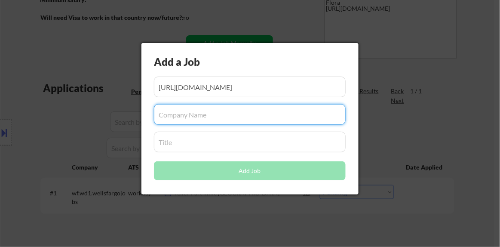
click at [239, 116] on input "input" at bounding box center [250, 114] width 192 height 21
paste input "O POSITIVE"
type input "O POSITIVE"
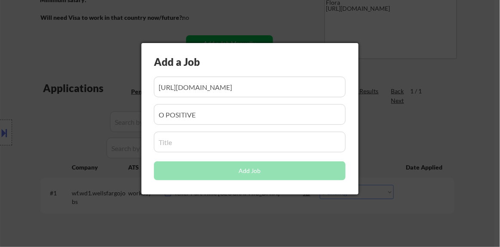
click at [236, 143] on input "input" at bounding box center [250, 142] width 192 height 21
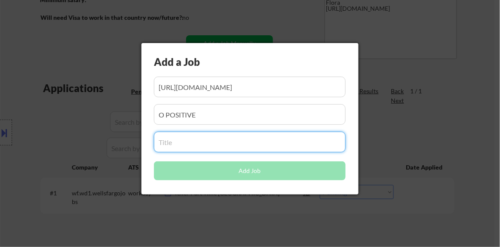
paste input "Receptionist/Administrative Assistant"
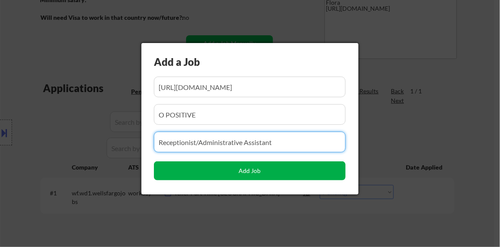
type input "Receptionist/Administrative Assistant"
drag, startPoint x: 265, startPoint y: 177, endPoint x: 277, endPoint y: 180, distance: 12.0
click at [266, 177] on button "Add Job" at bounding box center [250, 170] width 192 height 19
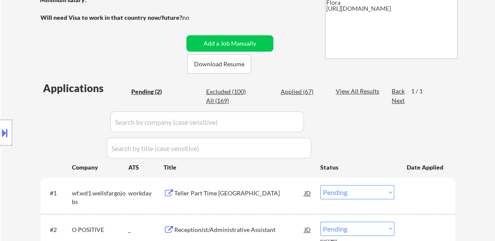
scroll to position [235, 0]
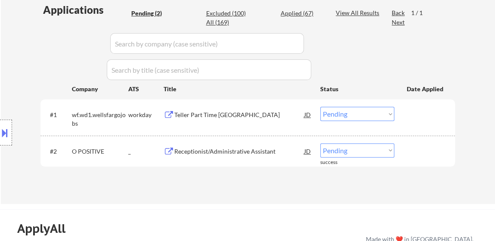
click at [356, 148] on select "Choose an option... Pending Applied Excluded (Questions) Excluded (Expired) Exc…" at bounding box center [357, 150] width 74 height 14
select select ""excluded__bad_match_""
click at [320, 143] on select "Choose an option... Pending Applied Excluded (Questions) Excluded (Expired) Exc…" at bounding box center [357, 150] width 74 height 14
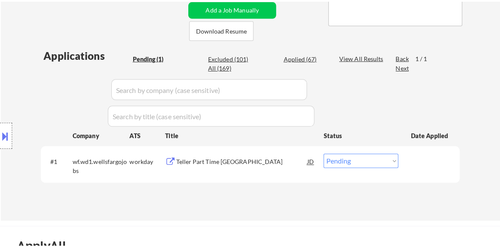
scroll to position [156, 0]
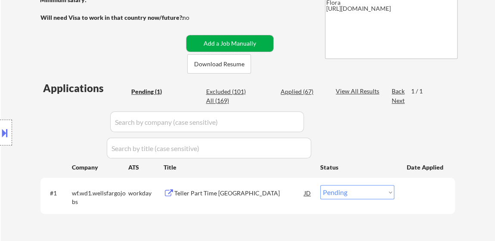
click at [256, 40] on button "Add a Job Manually" at bounding box center [229, 43] width 87 height 16
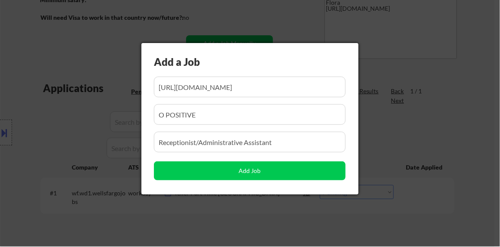
scroll to position [0, 122]
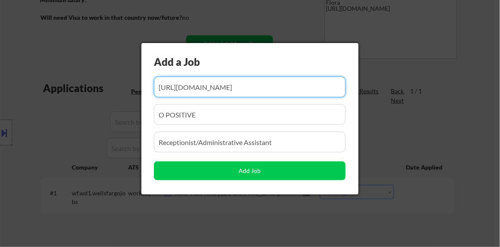
click at [250, 88] on input "input" at bounding box center [250, 87] width 192 height 21
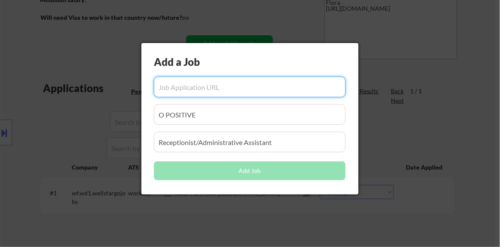
scroll to position [0, 0]
click at [250, 88] on input "input" at bounding box center [250, 87] width 192 height 21
paste input "https://www.simplyhired.com/job/TaFT3FUv1vQIZgP1t24pNYo-Og9kJE9CgBnOKDcOcoJlY-6…"
type input "https://www.simplyhired.com/job/TaFT3FUv1vQIZgP1t24pNYo-Og9kJE9CgBnOKDcOcoJlY-6…"
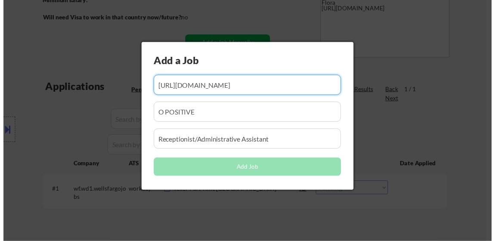
scroll to position [0, 0]
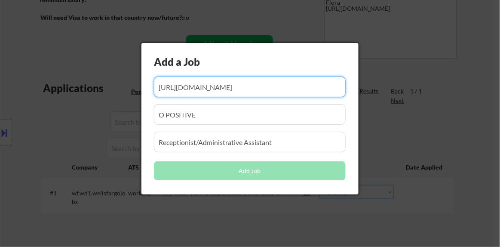
click at [226, 124] on input "input" at bounding box center [250, 114] width 192 height 21
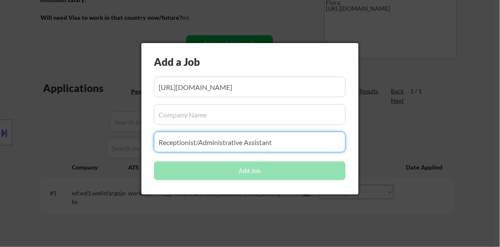
click at [292, 147] on input "input" at bounding box center [250, 142] width 192 height 21
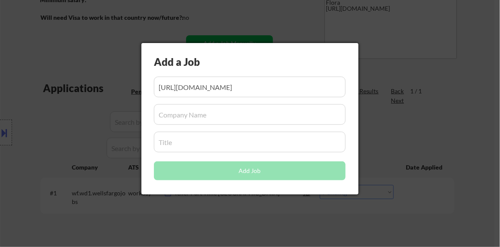
click at [233, 126] on div "Add a Job Add Job" at bounding box center [250, 118] width 217 height 151
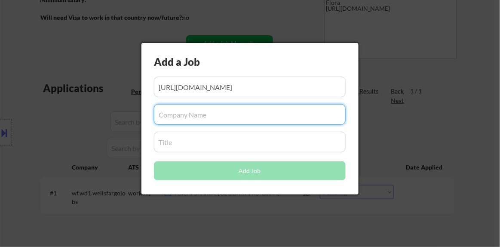
click at [231, 119] on input "input" at bounding box center [250, 114] width 192 height 21
paste input "Haus of Portraiture"
type input "Haus of Portraiture"
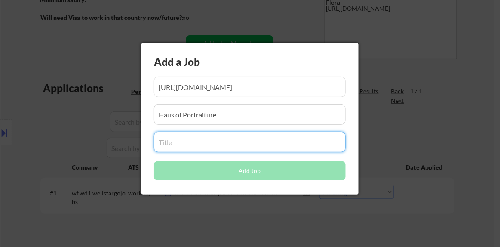
click at [225, 141] on input "input" at bounding box center [250, 142] width 192 height 21
paste input "Front Desk Administration/Marketing Assistant"
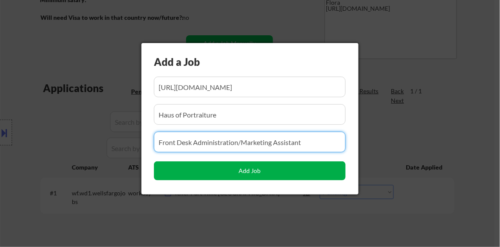
type input "Front Desk Administration/Marketing Assistant"
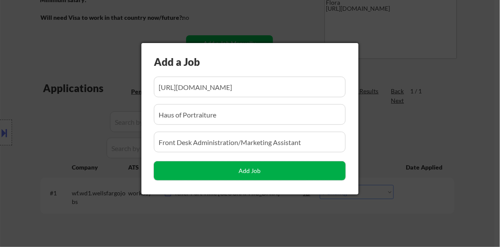
click at [234, 173] on button "Add Job" at bounding box center [250, 170] width 192 height 19
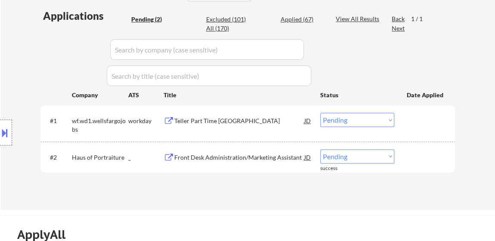
scroll to position [235, 0]
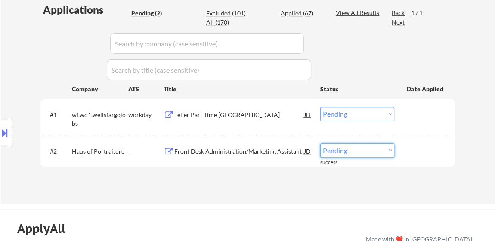
click at [337, 153] on select "Choose an option... Pending Applied Excluded (Questions) Excluded (Expired) Exc…" at bounding box center [357, 150] width 74 height 14
select select ""applied""
click at [320, 143] on select "Choose an option... Pending Applied Excluded (Questions) Excluded (Expired) Exc…" at bounding box center [357, 150] width 74 height 14
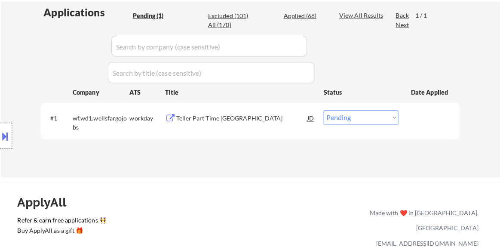
scroll to position [117, 0]
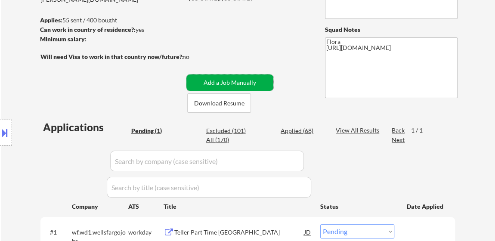
drag, startPoint x: 239, startPoint y: 82, endPoint x: 239, endPoint y: 97, distance: 15.5
click at [239, 81] on button "Add a Job Manually" at bounding box center [229, 82] width 87 height 16
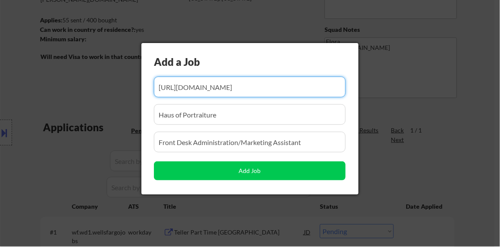
scroll to position [0, 130]
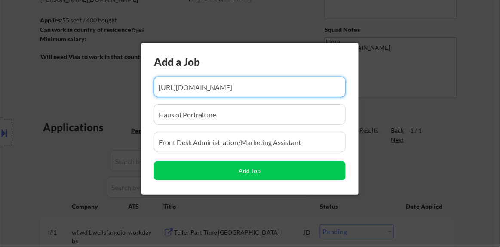
click at [244, 85] on input "input" at bounding box center [250, 87] width 192 height 21
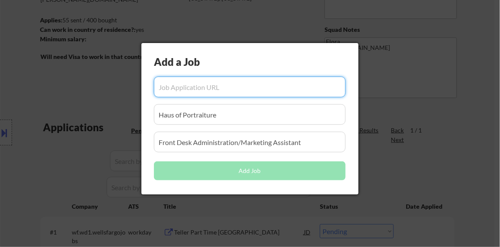
scroll to position [0, 0]
paste input "https://www.simplyhired.com/job/QLP_fAiGHg4lIw3wHRcM92AyXlXNx-EHf_xI1PBNFbZE_7x…"
type input "https://www.simplyhired.com/job/QLP_fAiGHg4lIw3wHRcM92AyXlXNx-EHf_xI1PBNFbZE_7x…"
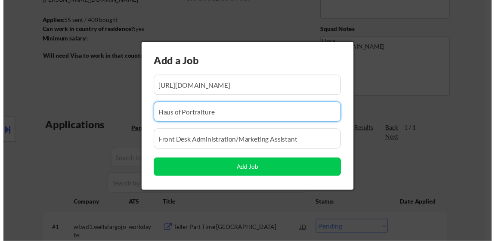
scroll to position [0, 0]
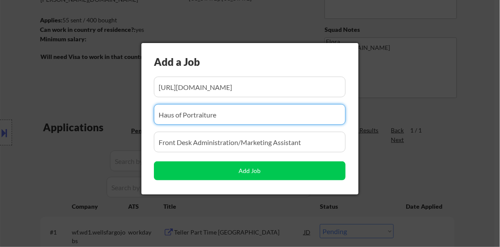
click at [238, 119] on input "input" at bounding box center [250, 114] width 192 height 21
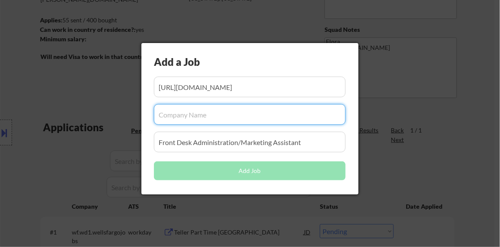
click at [234, 146] on input "input" at bounding box center [250, 142] width 192 height 21
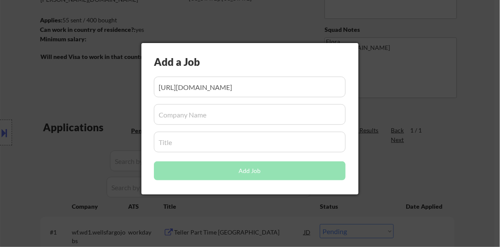
click at [274, 127] on div "Add a Job Add Job" at bounding box center [250, 118] width 217 height 151
click at [248, 125] on div "Add a Job Add Job" at bounding box center [250, 118] width 217 height 151
click at [245, 114] on input "input" at bounding box center [250, 114] width 192 height 21
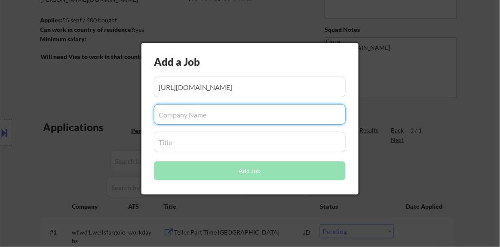
click at [245, 114] on input "input" at bounding box center [250, 114] width 192 height 21
paste input "Boys & Girls Club of Santa Monica"
type input "Boys & Girls Club of Santa Monica"
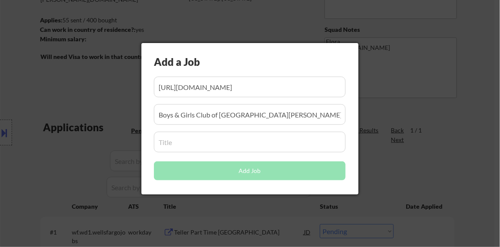
click at [212, 140] on input "input" at bounding box center [250, 142] width 192 height 21
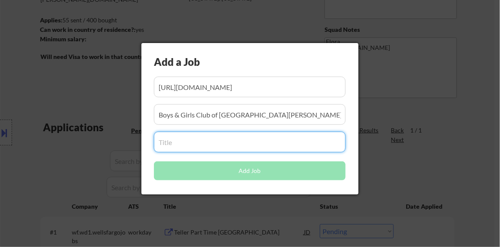
paste input "ADMINISTRATIVE ASSISTANT"
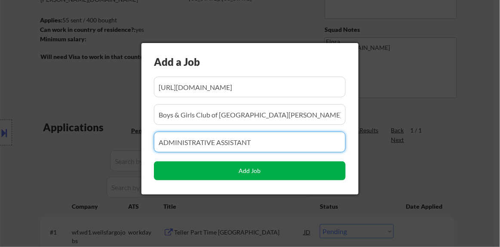
type input "ADMINISTRATIVE ASSISTANT"
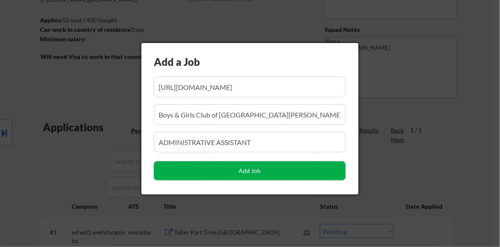
click at [251, 178] on button "Add Job" at bounding box center [250, 170] width 192 height 19
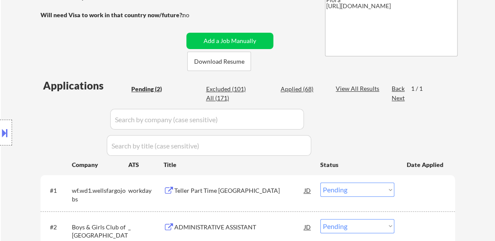
scroll to position [195, 0]
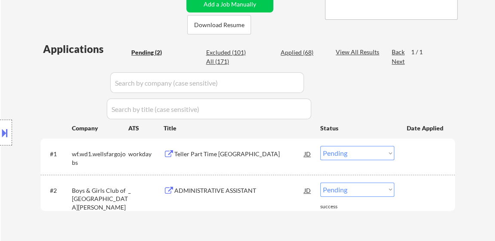
click at [334, 191] on select "Choose an option... Pending Applied Excluded (Questions) Excluded (Expired) Exc…" at bounding box center [357, 189] width 74 height 14
select select ""excluded__bad_match_""
click at [320, 182] on select "Choose an option... Pending Applied Excluded (Questions) Excluded (Expired) Exc…" at bounding box center [357, 189] width 74 height 14
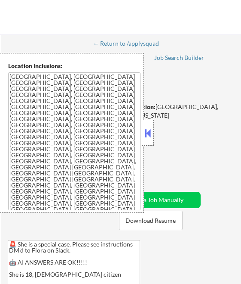
select select ""pending""
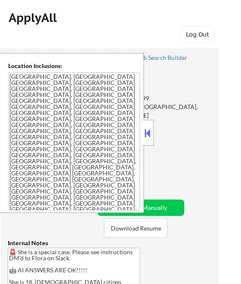
select select ""pending""
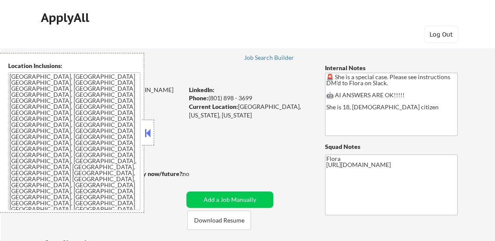
click at [149, 130] on button at bounding box center [147, 133] width 9 height 13
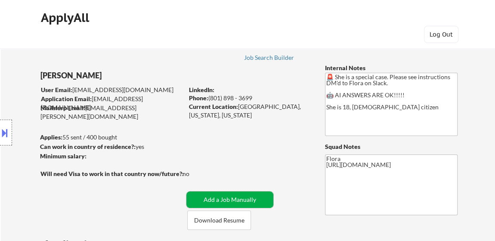
click at [231, 197] on button "Add a Job Manually" at bounding box center [229, 199] width 87 height 16
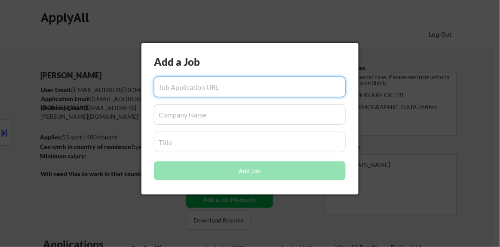
paste input "[URL][DOMAIN_NAME]"
type input "[URL][DOMAIN_NAME]"
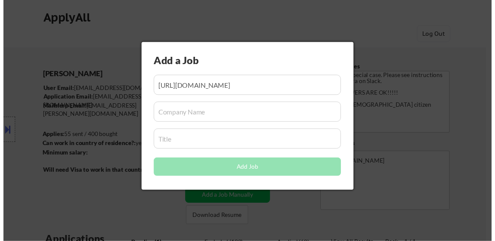
scroll to position [0, 0]
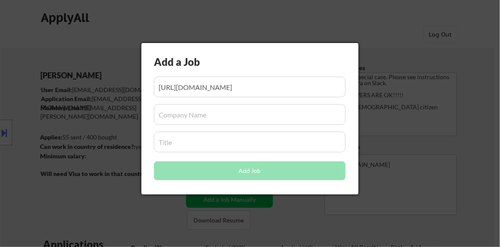
click at [241, 119] on input "input" at bounding box center [250, 114] width 192 height 21
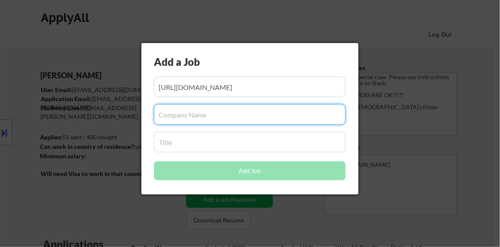
paste input "Citydog! Club"
type input "Citydog! Club"
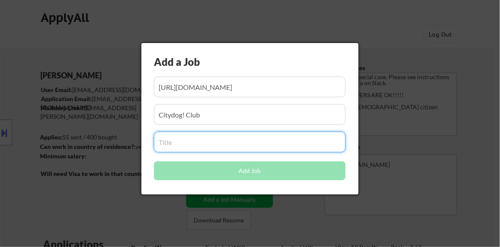
click at [208, 151] on input "input" at bounding box center [250, 142] width 192 height 21
click at [235, 143] on input "input" at bounding box center [250, 142] width 192 height 21
paste input "Greeter"
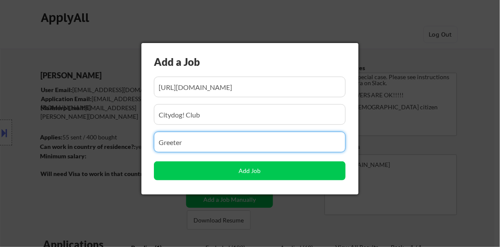
type input "Greeter"
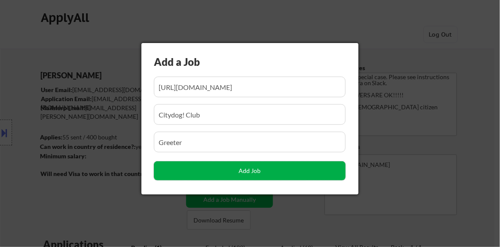
click at [231, 174] on button "Add Job" at bounding box center [250, 170] width 192 height 19
select select ""pending""
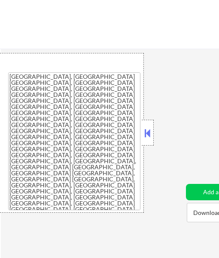
select select ""applied""
select select ""pending""
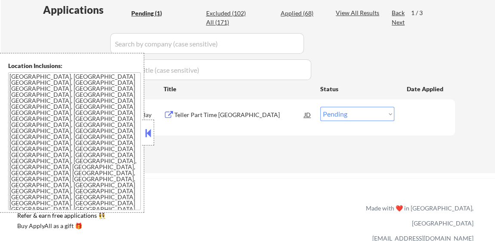
scroll to position [235, 0]
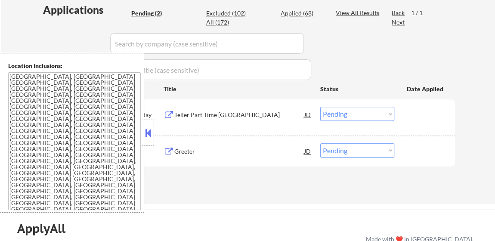
click at [155, 128] on div "#1 wf.wd1.wellsfargojobs workday Teller Part Time Wilshire Crescent JD Choose a…" at bounding box center [246, 117] width 406 height 28
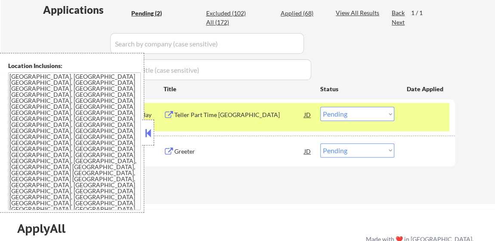
click at [143, 125] on div at bounding box center [148, 133] width 12 height 26
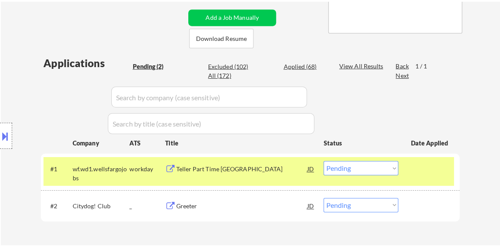
scroll to position [195, 0]
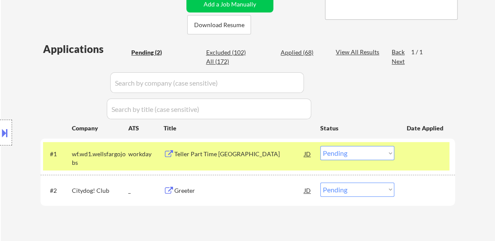
click at [219, 192] on select "Choose an option... Pending Applied Excluded (Questions) Excluded (Expired) Exc…" at bounding box center [357, 189] width 74 height 14
select select ""applied""
click at [219, 182] on select "Choose an option... Pending Applied Excluded (Questions) Excluded (Expired) Exc…" at bounding box center [357, 189] width 74 height 14
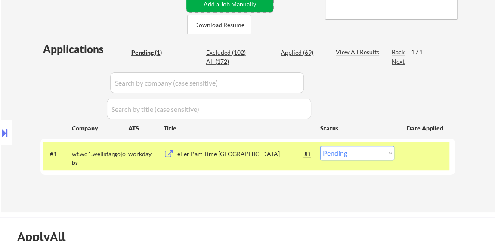
click at [219, 5] on button "Add a Job Manually" at bounding box center [229, 4] width 87 height 16
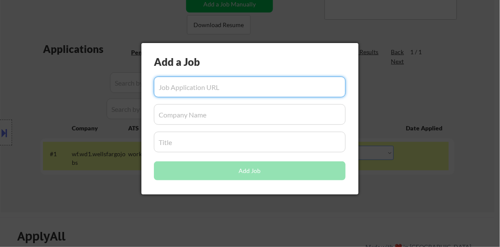
click at [219, 87] on input "input" at bounding box center [250, 87] width 192 height 21
paste input "https://www.simplyhired.com/job/W-LqoMreHXrpGirsmQYk6idPz3YUAExjZQPC2_5L6ZGJOS2…"
type input "https://www.simplyhired.com/job/W-LqoMreHXrpGirsmQYk6idPz3YUAExjZQPC2_5L6ZGJOS2…"
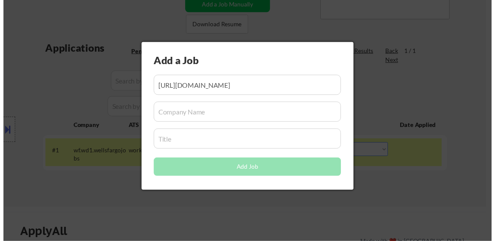
scroll to position [0, 0]
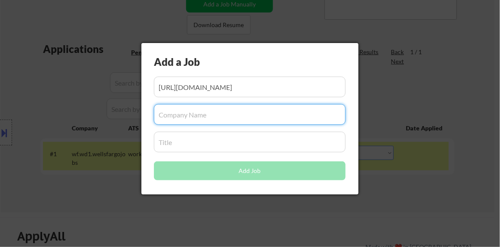
click at [219, 120] on input "input" at bounding box center [250, 114] width 192 height 21
paste input "[PERSON_NAME] EYE CENTER MEDICAL GROUP"
type input "[PERSON_NAME] EYE CENTER MEDICAL GROUP"
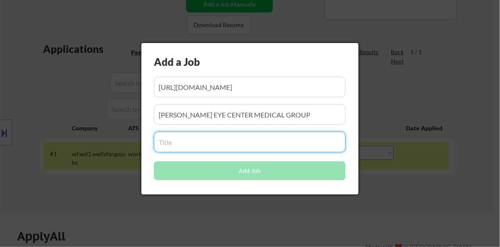
click at [219, 143] on input "input" at bounding box center [250, 142] width 192 height 21
paste input "Front Desk Receptionist"
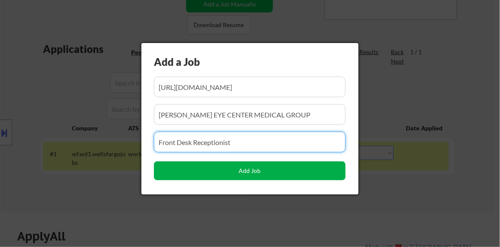
type input "Front Desk Receptionist"
click at [219, 173] on button "Add Job" at bounding box center [250, 170] width 192 height 19
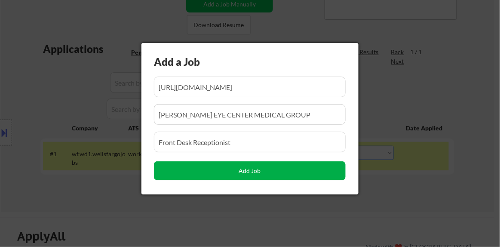
select select ""pending""
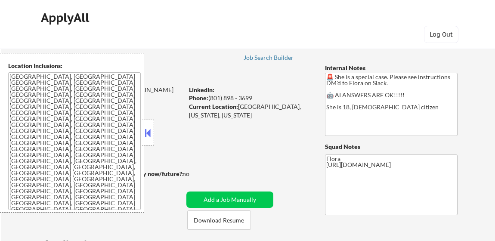
select select ""pending""
click at [143, 131] on button at bounding box center [147, 133] width 9 height 13
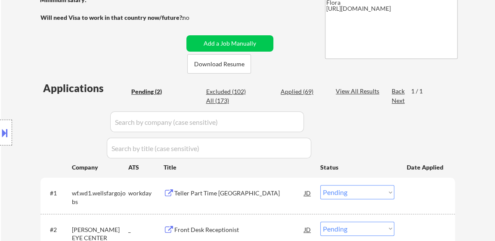
scroll to position [235, 0]
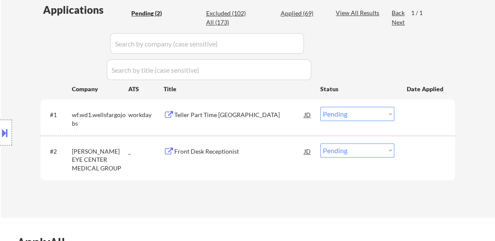
click at [343, 152] on select "Choose an option... Pending Applied Excluded (Questions) Excluded (Expired) Exc…" at bounding box center [357, 150] width 74 height 14
click at [320, 143] on select "Choose an option... Pending Applied Excluded (Questions) Excluded (Expired) Exc…" at bounding box center [357, 150] width 74 height 14
select select ""pending""
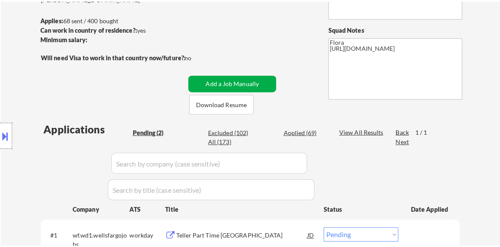
scroll to position [117, 0]
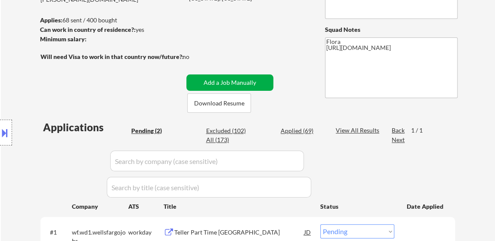
click at [245, 79] on button "Add a Job Manually" at bounding box center [229, 82] width 87 height 16
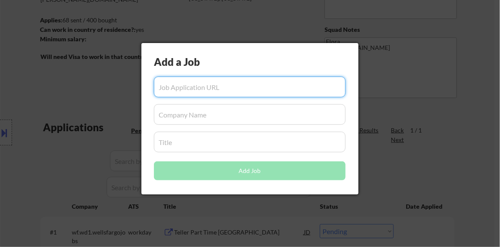
click at [237, 89] on input "input" at bounding box center [250, 87] width 192 height 21
paste input "https://www.simplyhired.com/job/LoWHh8JChAcg-16zuLb4RAELZqogOzqaYfAUDzDJUPbtBHb…"
type input "https://www.simplyhired.com/job/LoWHh8JChAcg-16zuLb4RAELZqogOzqaYfAUDzDJUPbtBHb…"
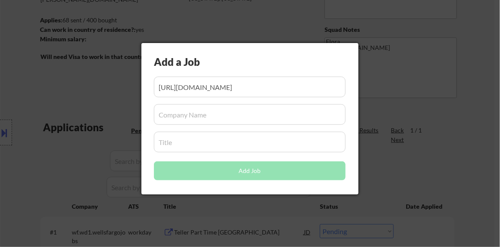
scroll to position [0, 0]
click at [247, 117] on input "input" at bounding box center [250, 114] width 192 height 21
click at [461, 46] on div at bounding box center [250, 123] width 500 height 247
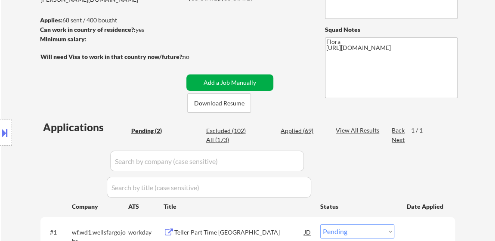
click at [235, 80] on button "Add a Job Manually" at bounding box center [229, 82] width 87 height 16
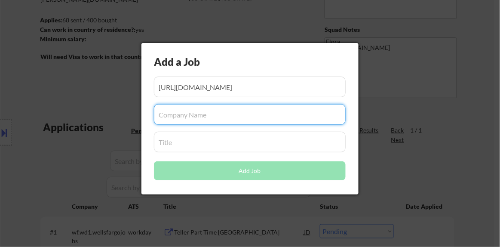
click at [180, 120] on input "input" at bounding box center [250, 114] width 192 height 21
paste input "Sanli Pastore & Hill, Inc."
type input "Sanli Pastore & Hill, Inc."
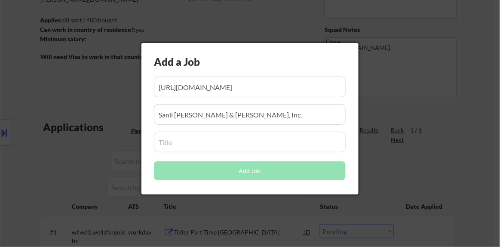
click at [225, 135] on input "input" at bounding box center [250, 142] width 192 height 21
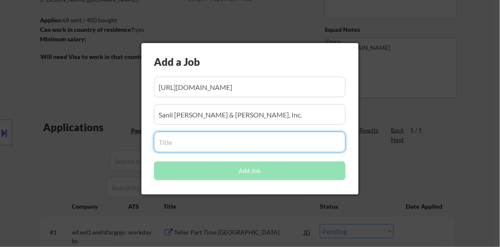
paste input "Administrative Assistant"
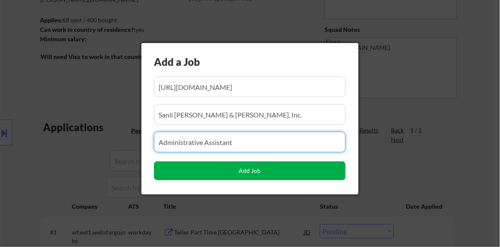
type input "Administrative Assistant"
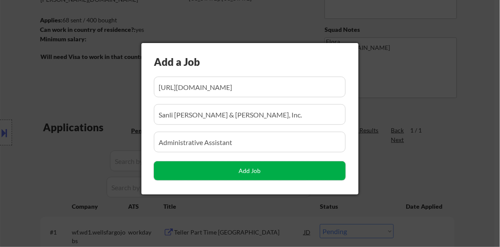
click at [252, 174] on button "Add Job" at bounding box center [250, 170] width 192 height 19
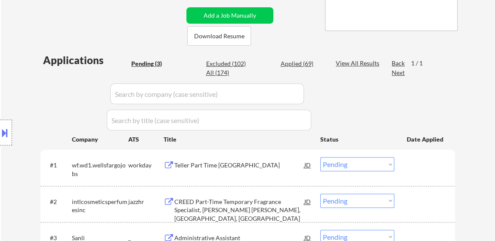
scroll to position [235, 0]
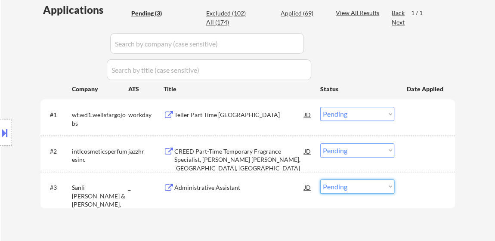
click at [355, 182] on select "Choose an option... Pending Applied Excluded (Questions) Excluded (Expired) Exc…" at bounding box center [357, 186] width 74 height 14
select select ""excluded__bad_match_""
click at [320, 179] on select "Choose an option... Pending Applied Excluded (Questions) Excluded (Expired) Exc…" at bounding box center [357, 186] width 74 height 14
click at [227, 147] on div "CREED Part-Time Temporary Fragrance Specialist, Neiman Marcus, Beverly Hills, CA" at bounding box center [239, 159] width 130 height 25
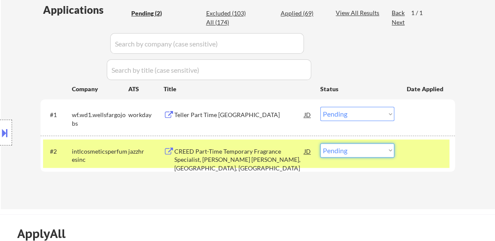
click at [387, 151] on select "Choose an option... Pending Applied Excluded (Questions) Excluded (Expired) Exc…" at bounding box center [357, 150] width 74 height 14
select select ""excluded""
click at [320, 143] on select "Choose an option... Pending Applied Excluded (Questions) Excluded (Expired) Exc…" at bounding box center [357, 150] width 74 height 14
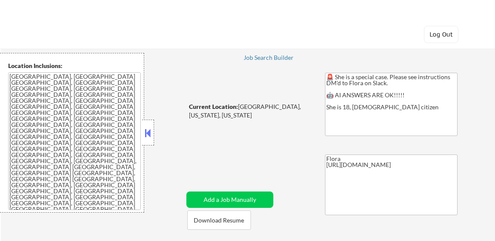
select select ""pending""
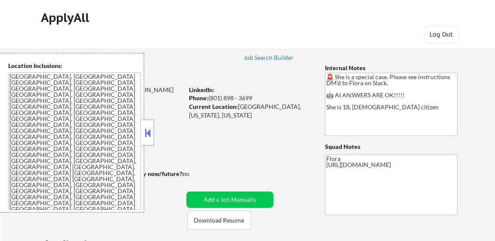
select select ""pending""
click at [245, 208] on div "← Return to /applysquad Mailslurp Inbox Job Search Builder [PERSON_NAME] User E…" at bounding box center [247, 217] width 429 height 366
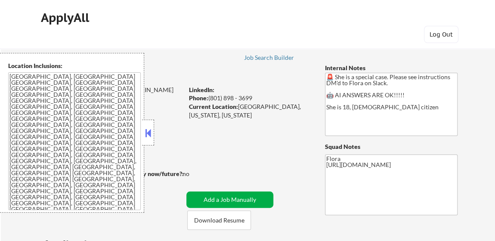
click at [246, 199] on button "Add a Job Manually" at bounding box center [229, 199] width 87 height 16
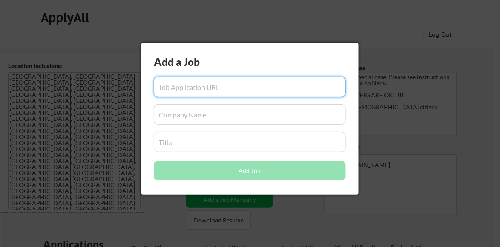
click at [304, 87] on input "input" at bounding box center [250, 87] width 192 height 21
paste input "[URL][DOMAIN_NAME]"
type input "[URL][DOMAIN_NAME]"
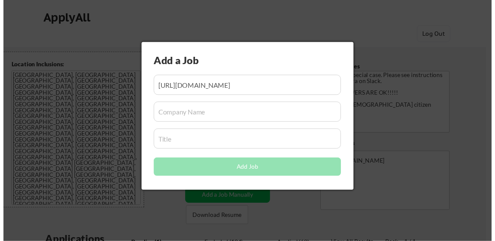
scroll to position [0, 0]
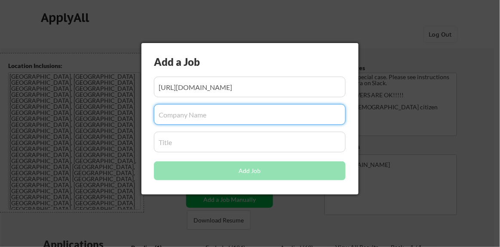
click at [240, 121] on input "input" at bounding box center [250, 114] width 192 height 21
paste input "[PERSON_NAME] -"
type input "[PERSON_NAME]"
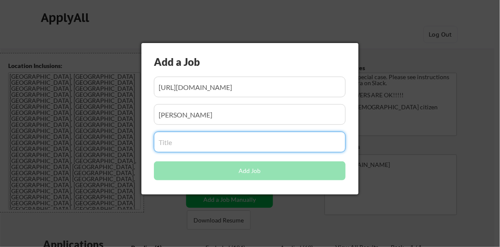
click at [223, 145] on input "input" at bounding box center [250, 142] width 192 height 21
paste input "Administrative Assistant"
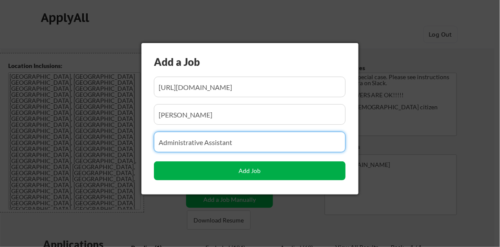
type input "Administrative Assistant"
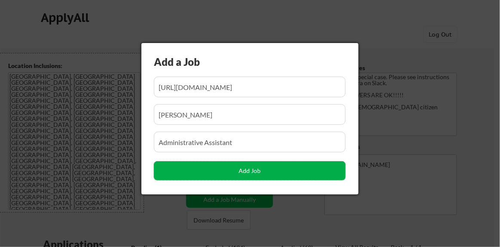
click at [268, 168] on button "Add Job" at bounding box center [250, 170] width 192 height 19
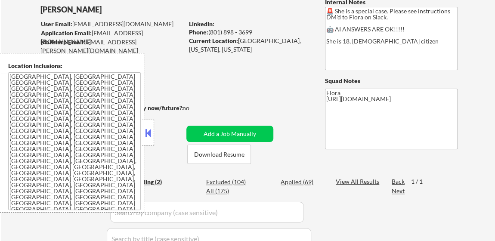
scroll to position [117, 0]
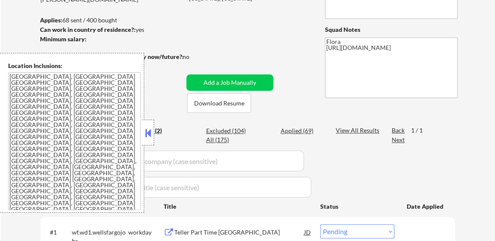
click at [142, 133] on div "Location Inclusions: [GEOGRAPHIC_DATA], [GEOGRAPHIC_DATA] [GEOGRAPHIC_DATA], [G…" at bounding box center [72, 133] width 144 height 160
click at [150, 127] on button at bounding box center [147, 133] width 9 height 13
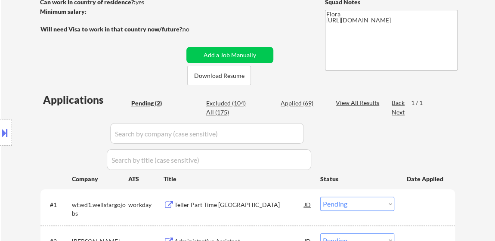
scroll to position [235, 0]
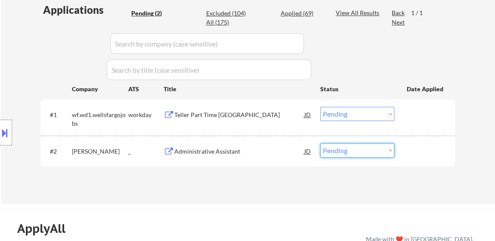
click at [342, 149] on select "Choose an option... Pending Applied Excluded (Questions) Excluded (Expired) Exc…" at bounding box center [357, 150] width 74 height 14
select select ""excluded__bad_match_""
click at [320, 143] on select "Choose an option... Pending Applied Excluded (Questions) Excluded (Expired) Exc…" at bounding box center [357, 150] width 74 height 14
